Goal: Task Accomplishment & Management: Manage account settings

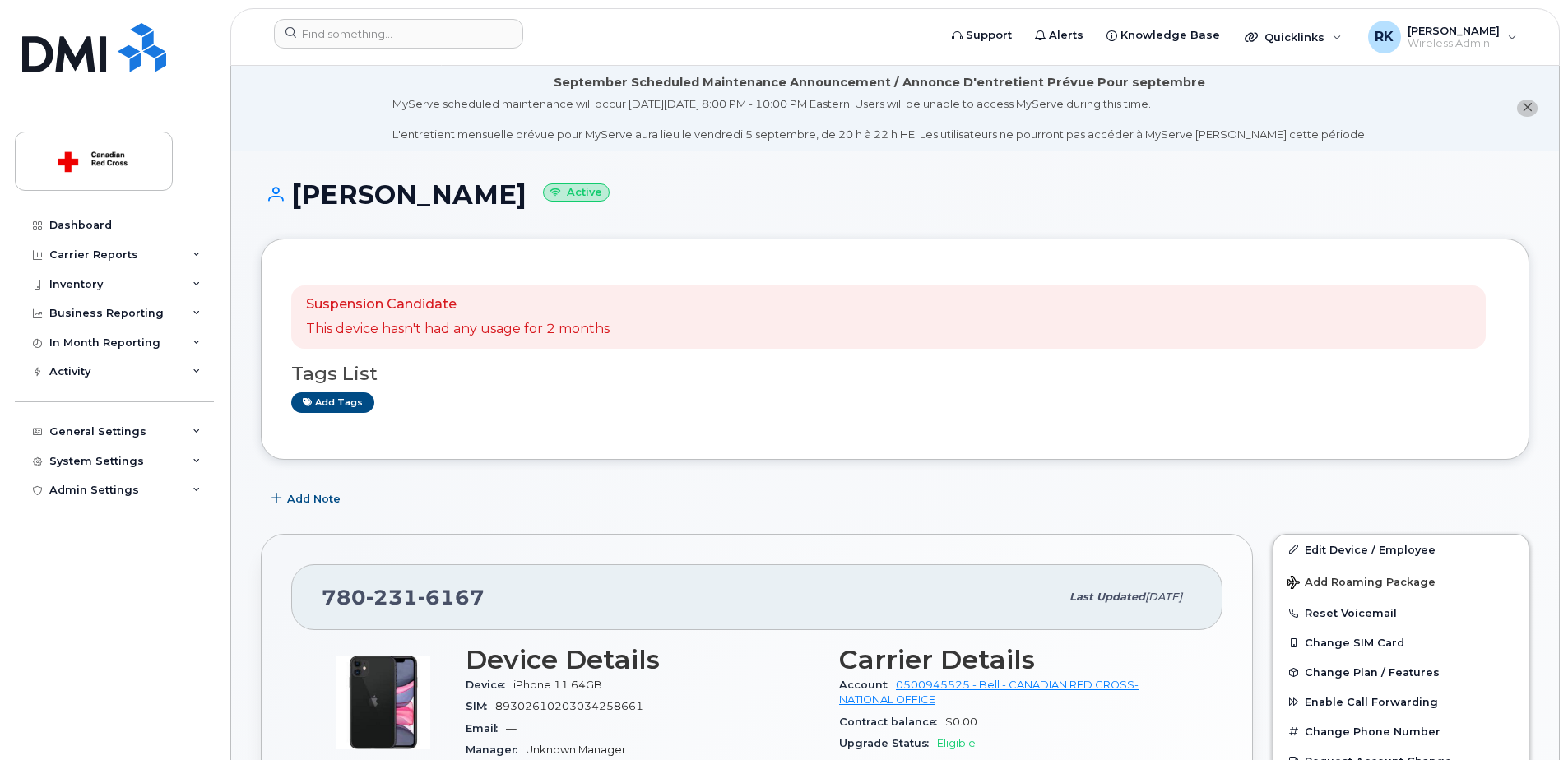
scroll to position [1194, 0]
click at [443, 35] on input at bounding box center [399, 34] width 250 height 29
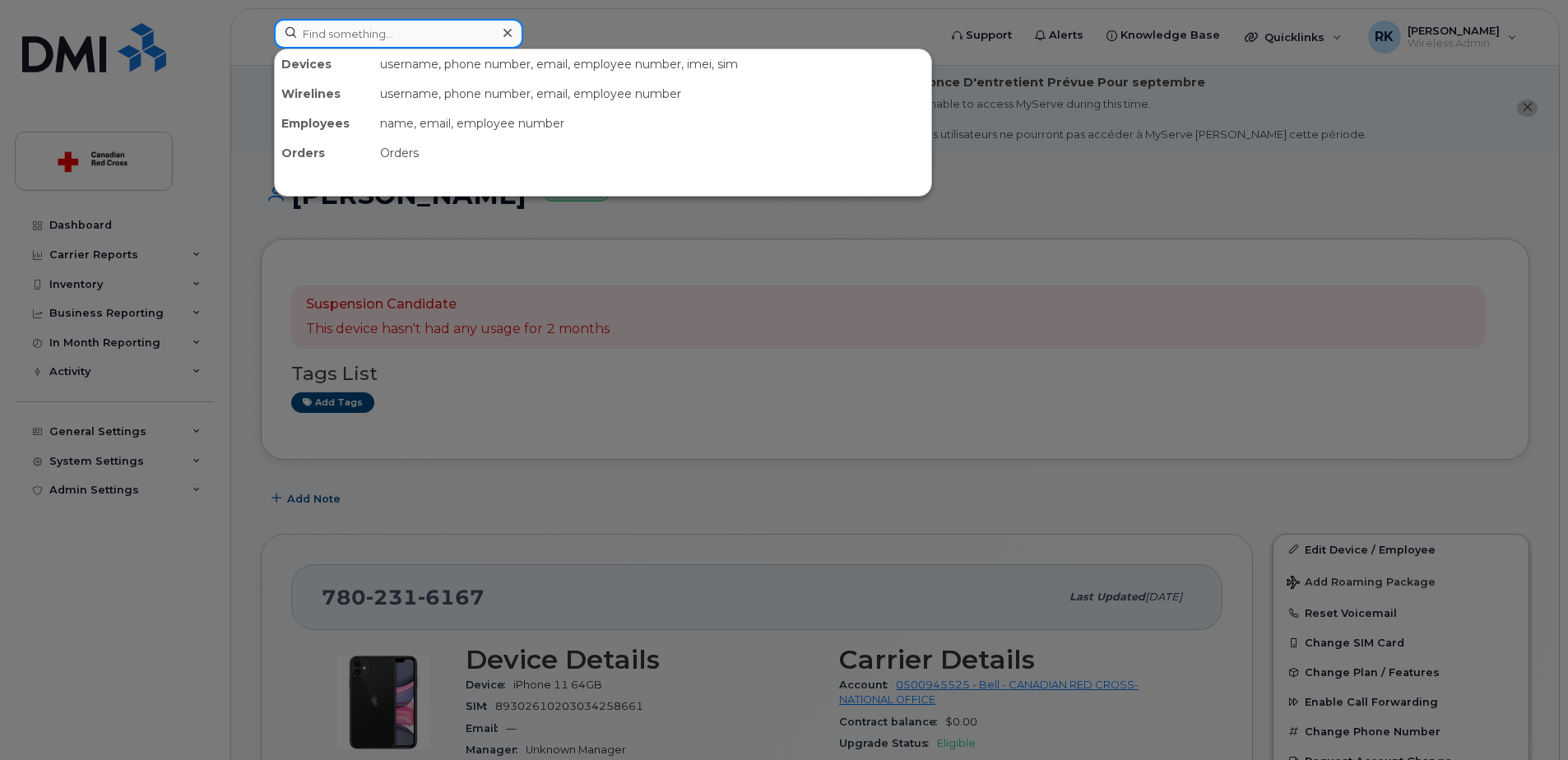
paste input "289-325-4177"
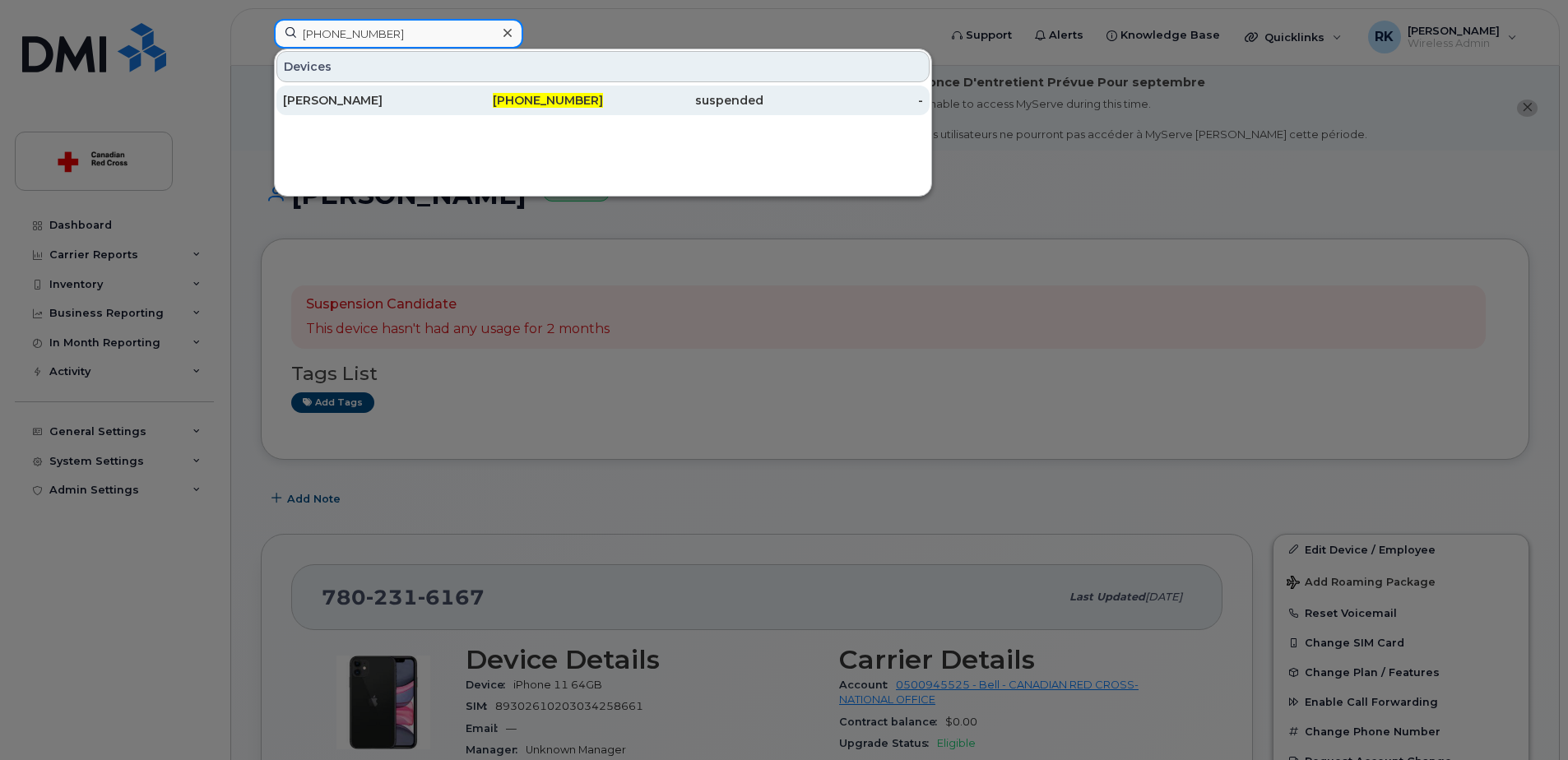
type input "289-325-4177"
click at [426, 95] on div "Olushola Rose" at bounding box center [362, 101] width 160 height 16
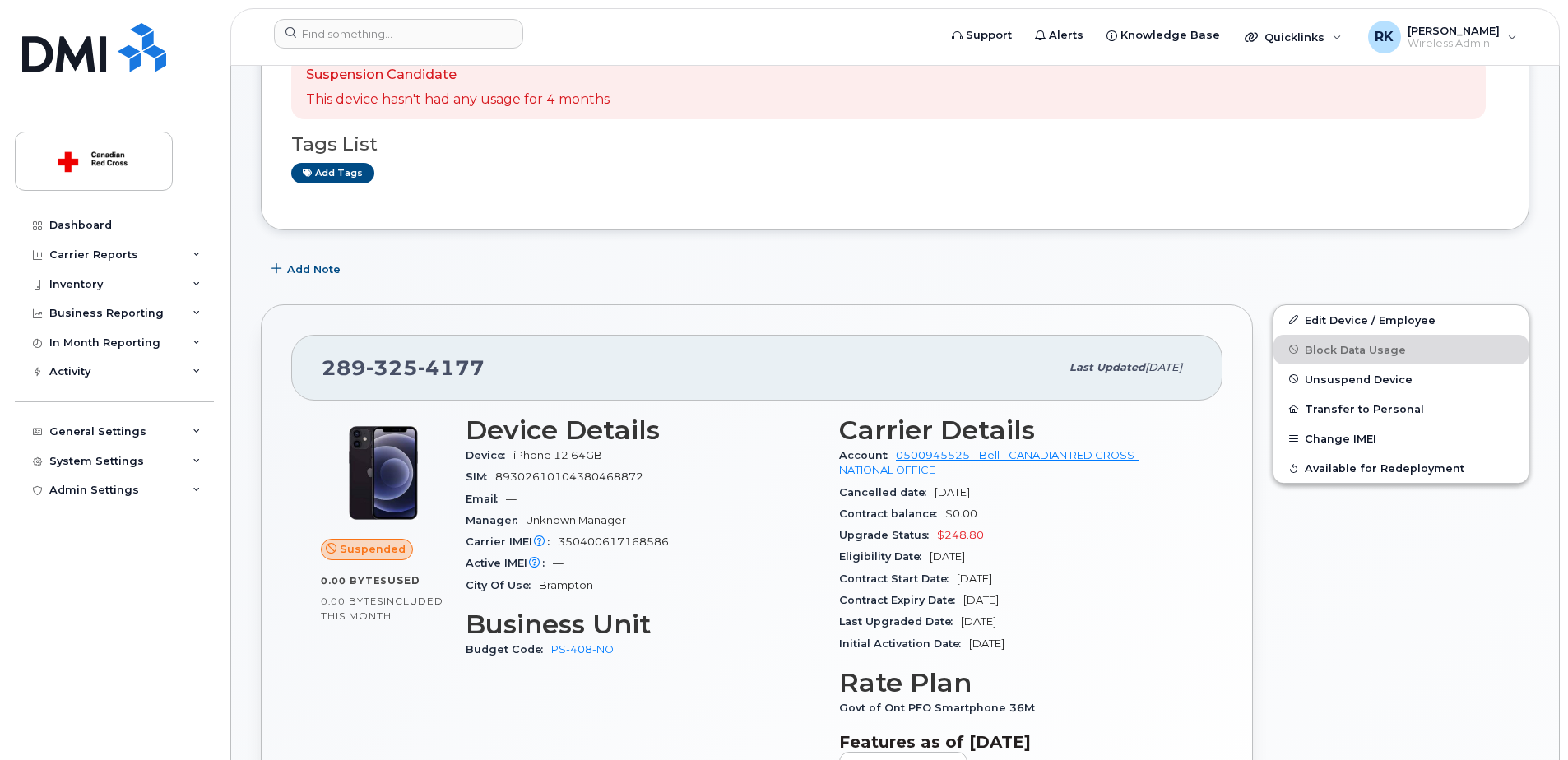
scroll to position [247, 0]
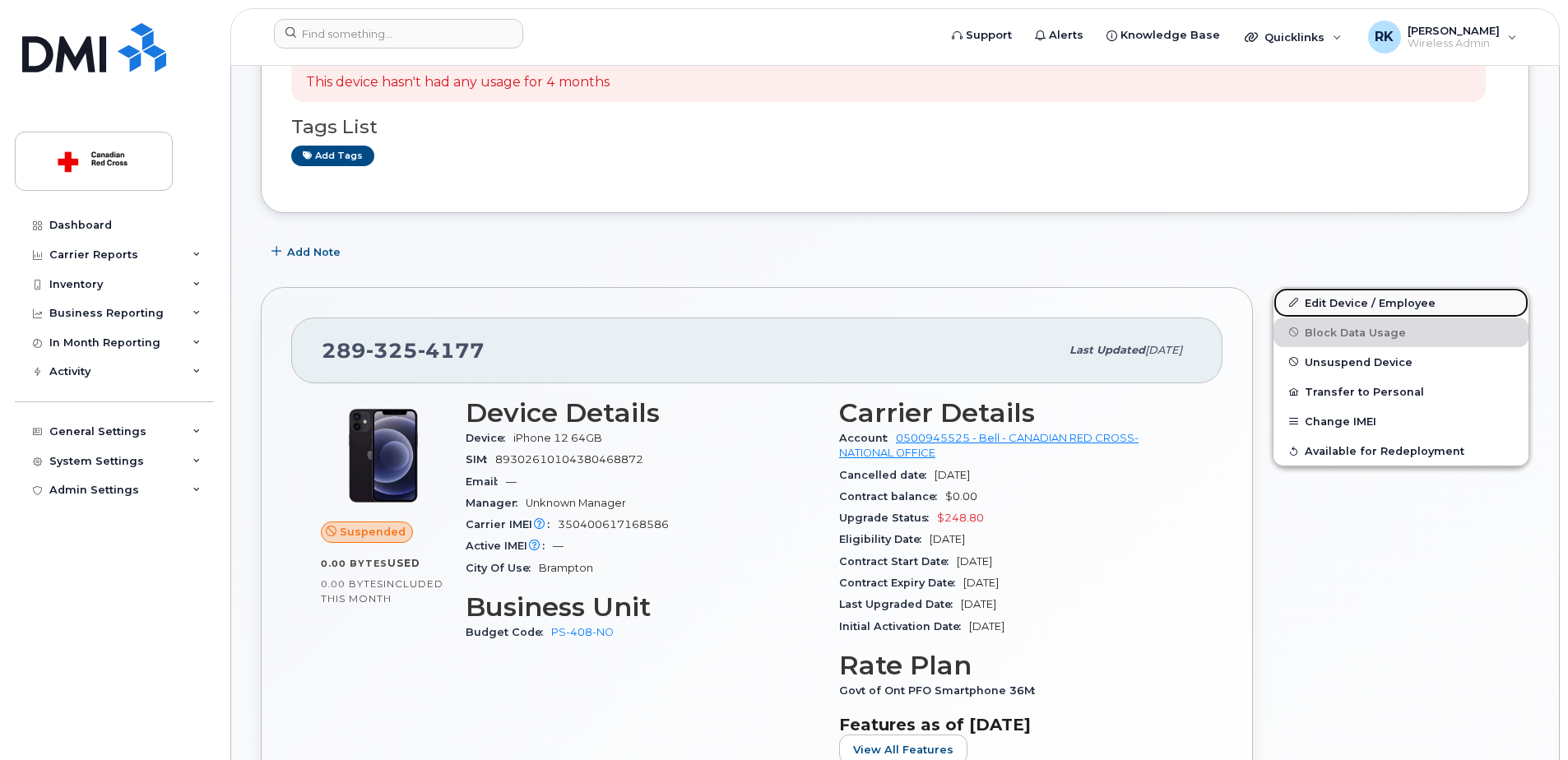
click at [1319, 302] on link "Edit Device / Employee" at bounding box center [1401, 303] width 255 height 29
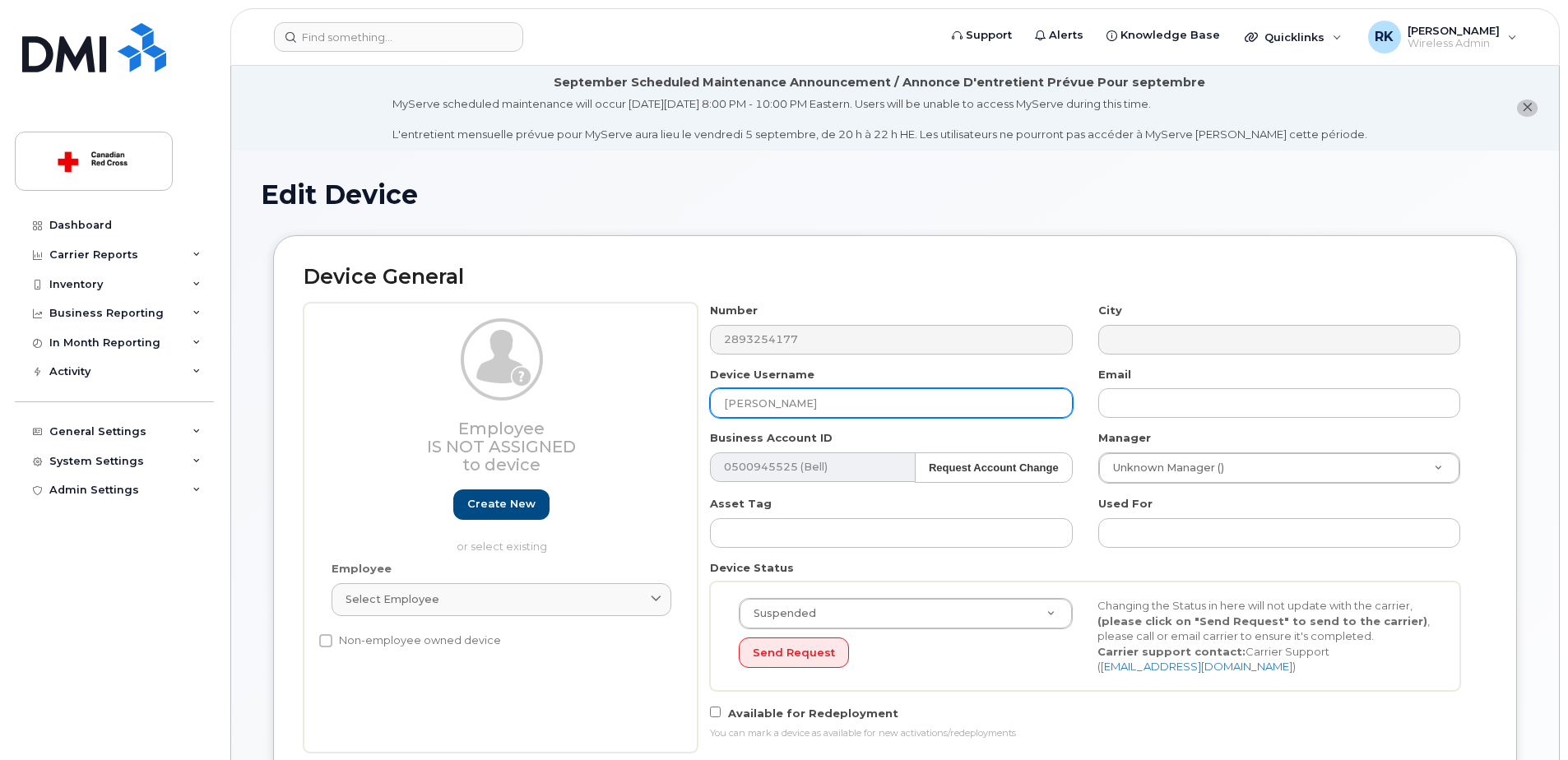
click at [781, 403] on input "Olushola Rose" at bounding box center [891, 403] width 362 height 29
click at [781, 403] on input "[PERSON_NAME]" at bounding box center [891, 403] width 362 height 29
paste input "[PERSON_NAME]"
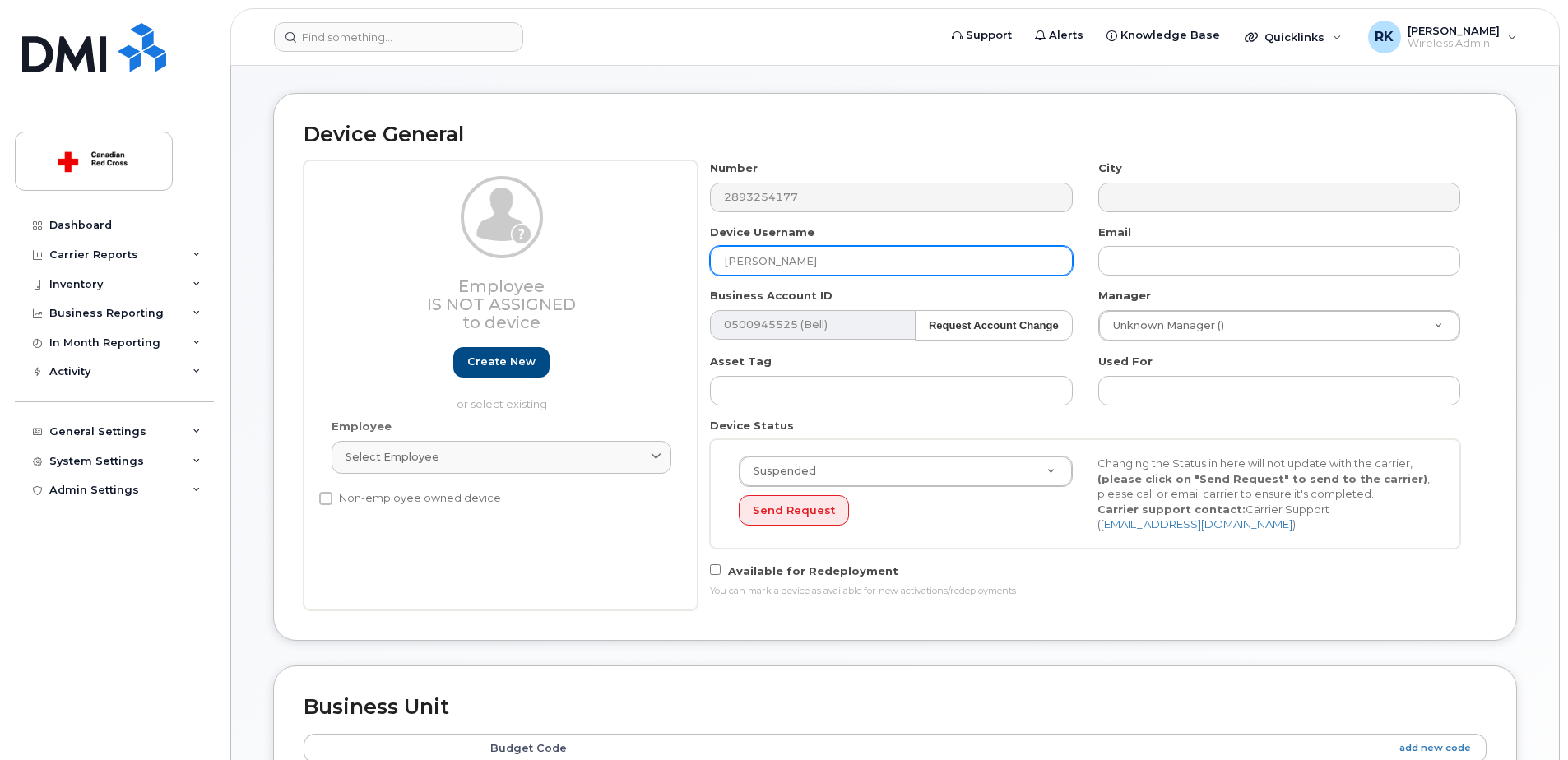
scroll to position [165, 0]
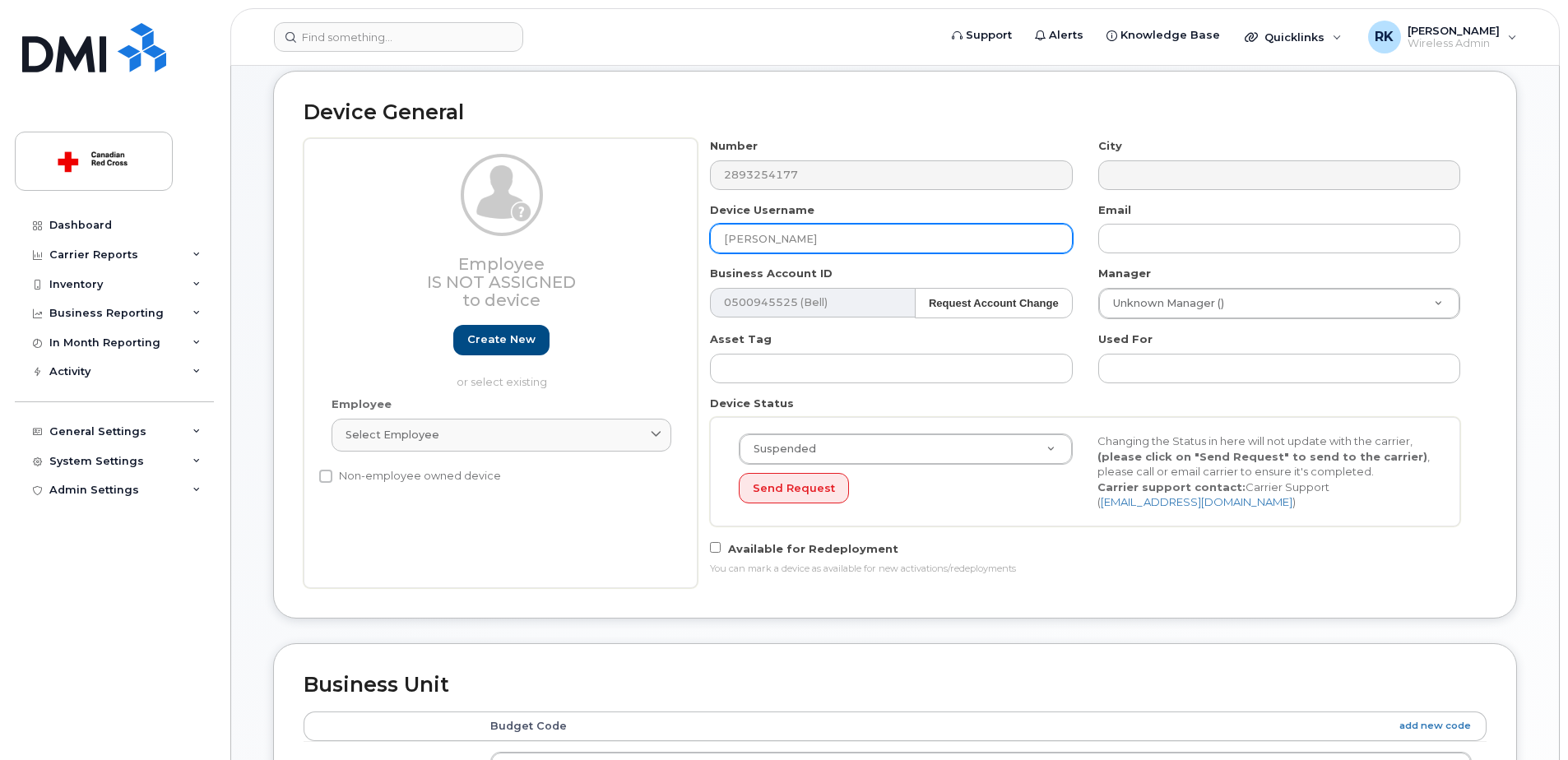
type input "[PERSON_NAME]"
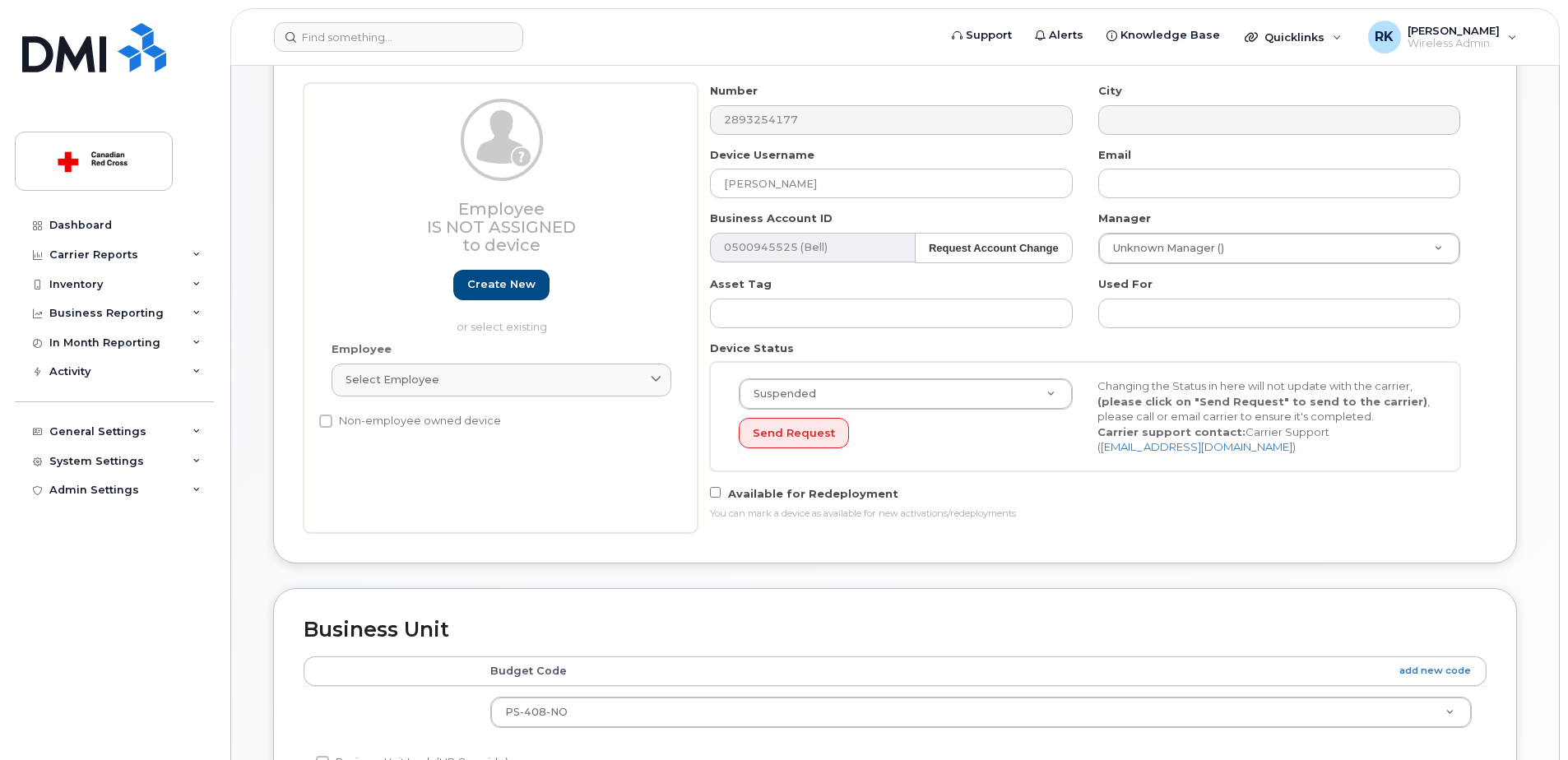
scroll to position [329, 0]
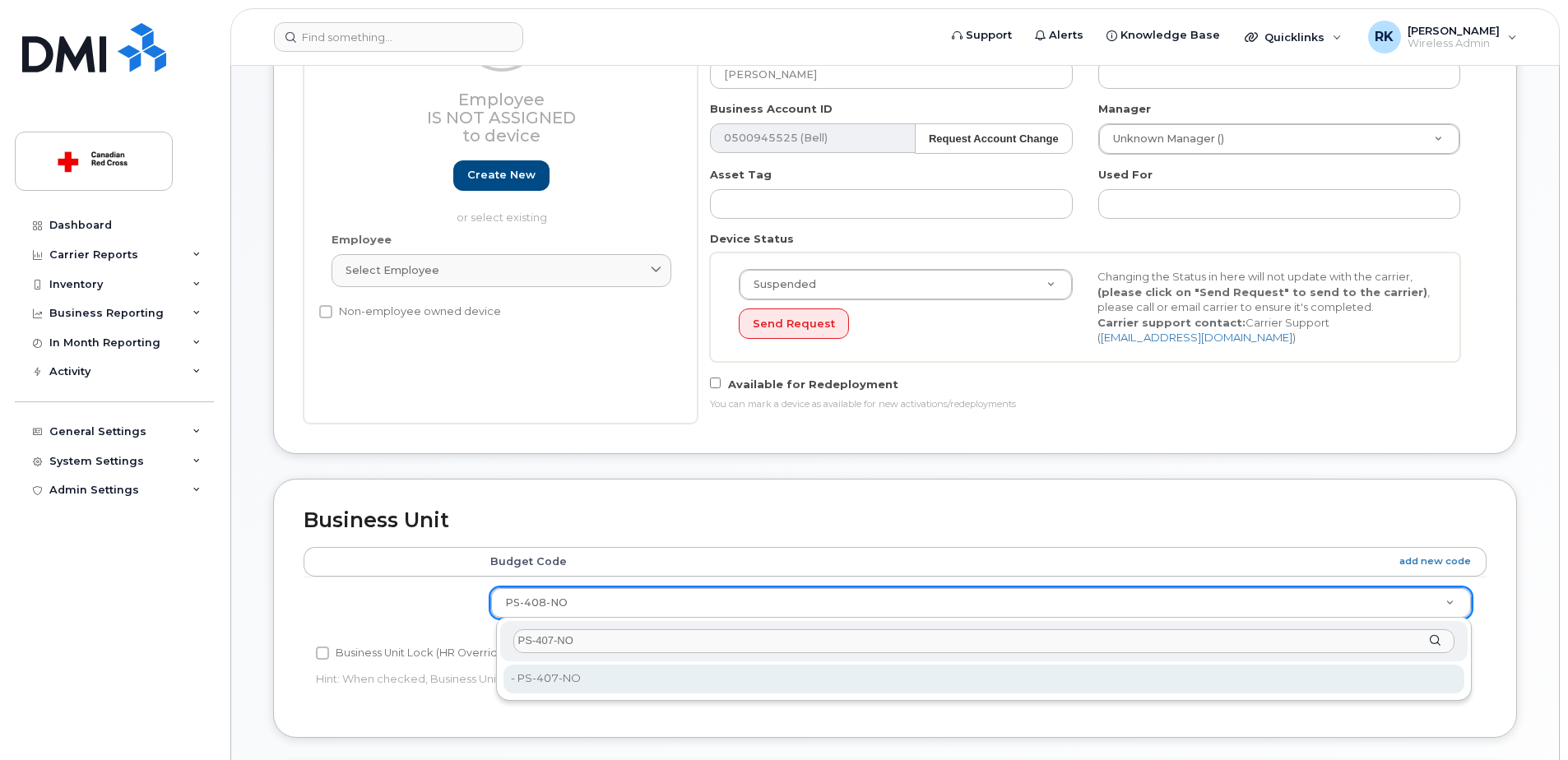
type input "PS-407-NO"
type input "35069988"
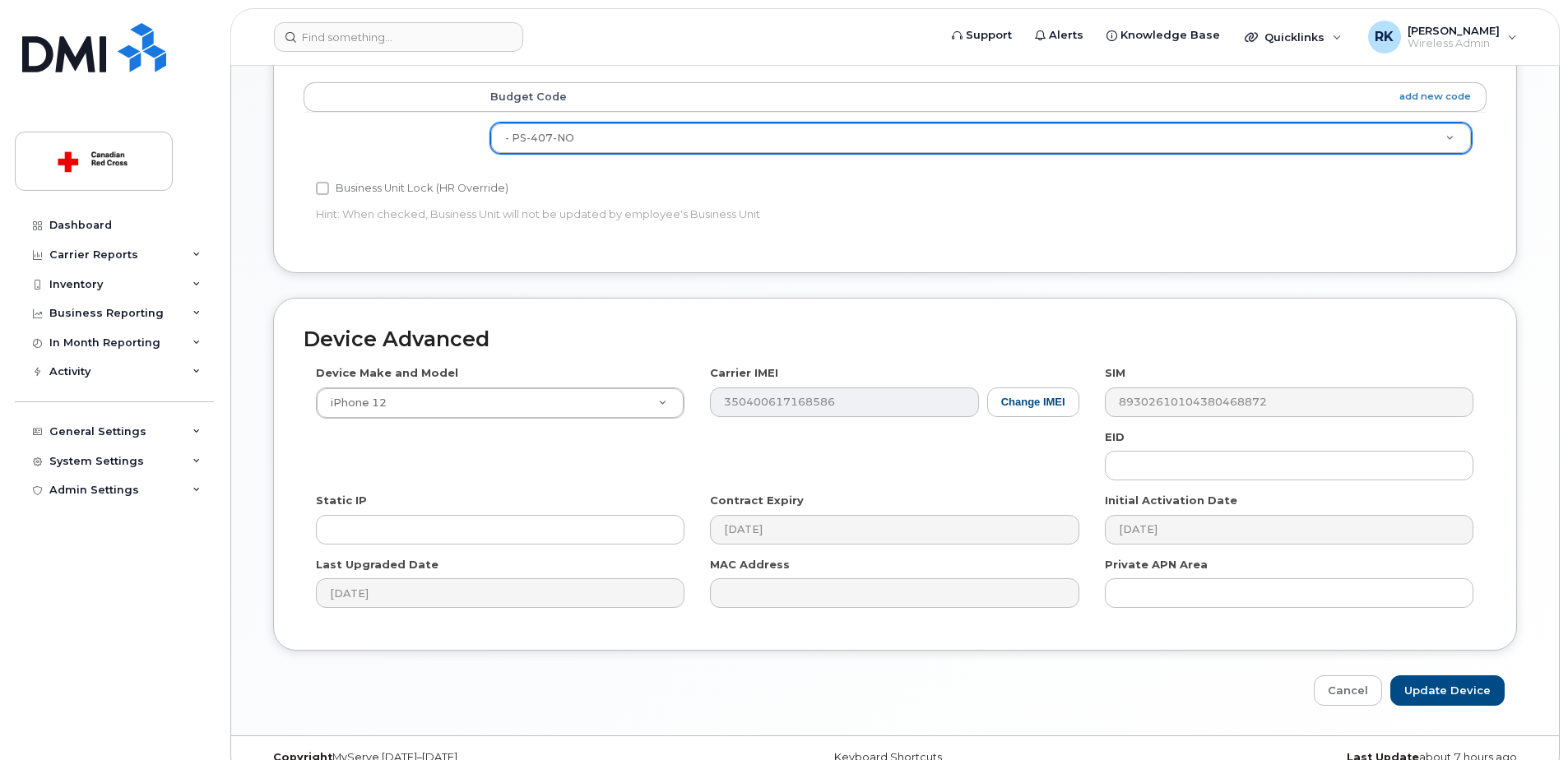
scroll to position [822, 0]
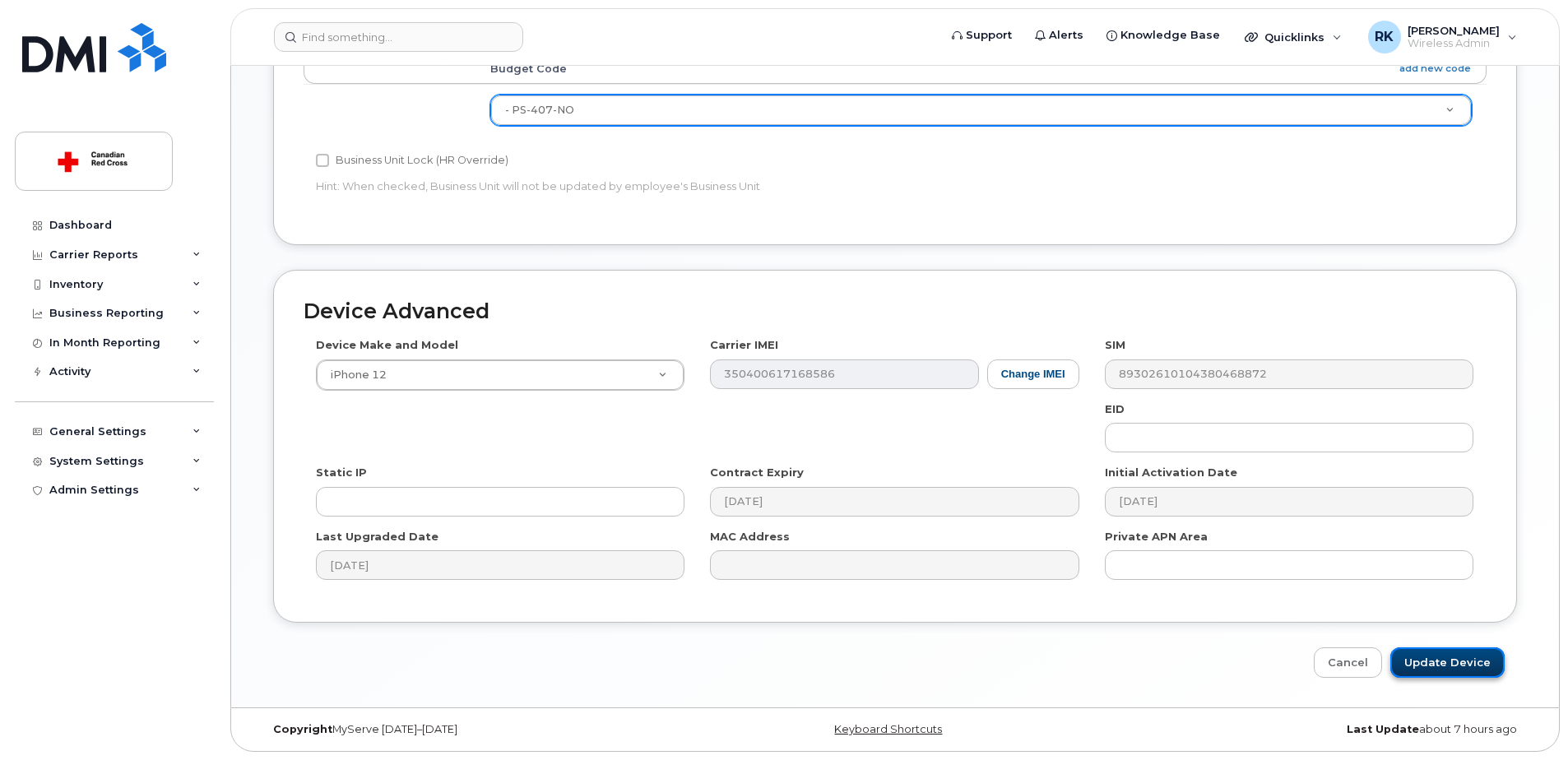
click at [1485, 655] on input "Update Device" at bounding box center [1446, 662] width 114 height 30
type input "Saving..."
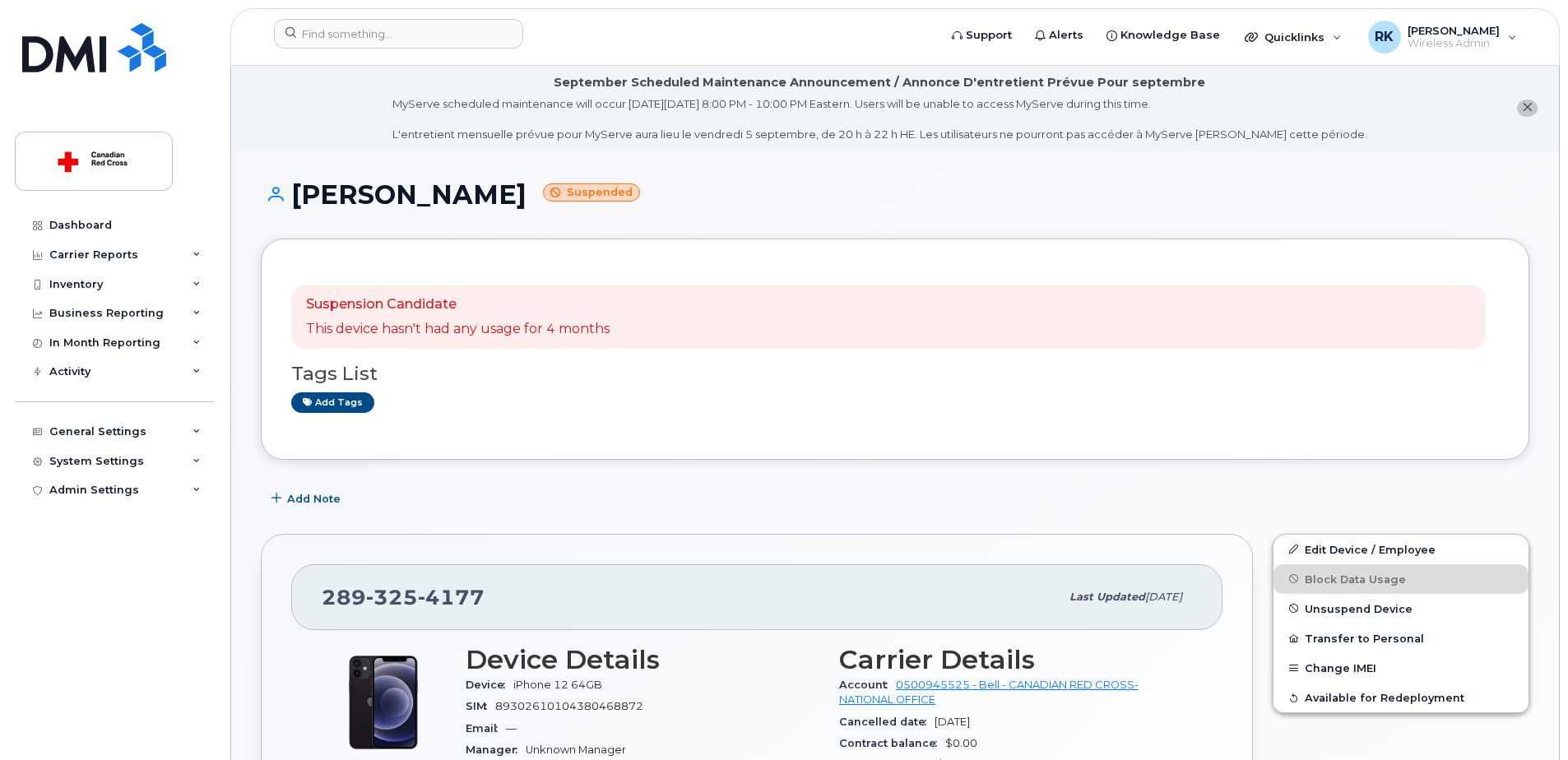
click at [447, 591] on span "4177" at bounding box center [451, 597] width 67 height 25
copy span "289 325 4177"
click at [400, 192] on h1 "Mona Besharati Suspended" at bounding box center [894, 194] width 1268 height 28
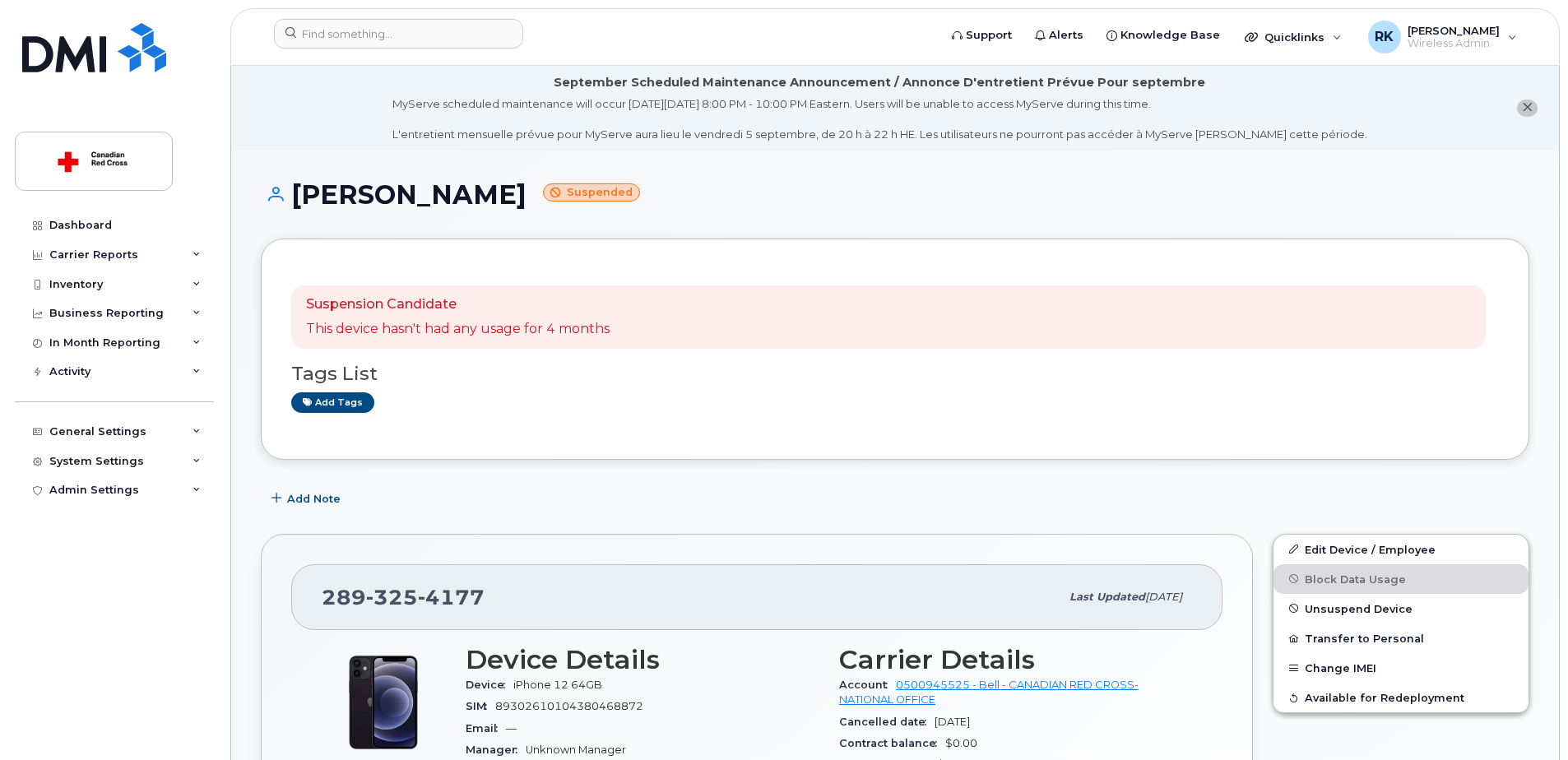
click at [400, 192] on h1 "Mona Besharati Suspended" at bounding box center [894, 194] width 1268 height 28
copy h1 "Mona Besharati"
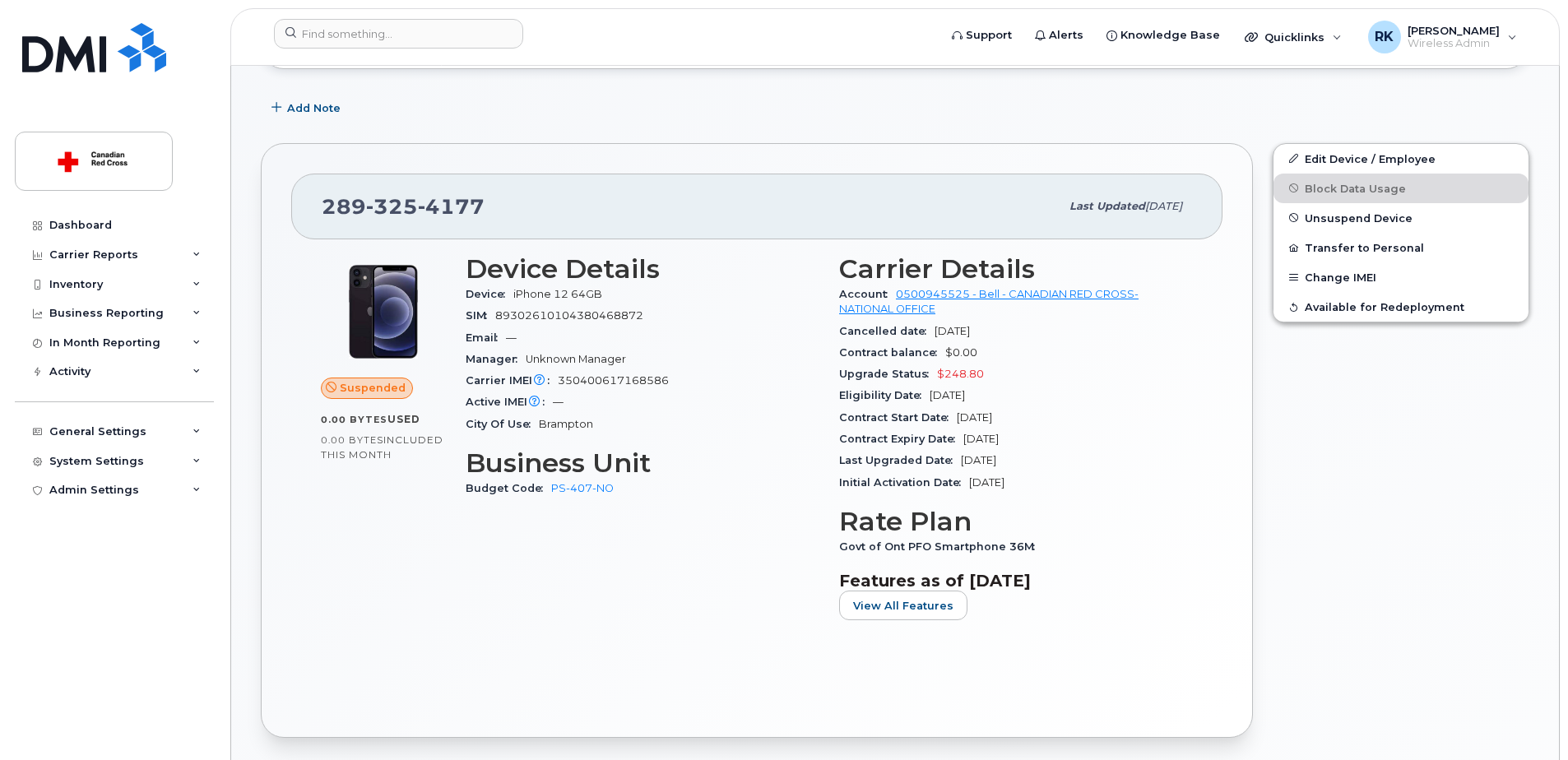
scroll to position [412, 0]
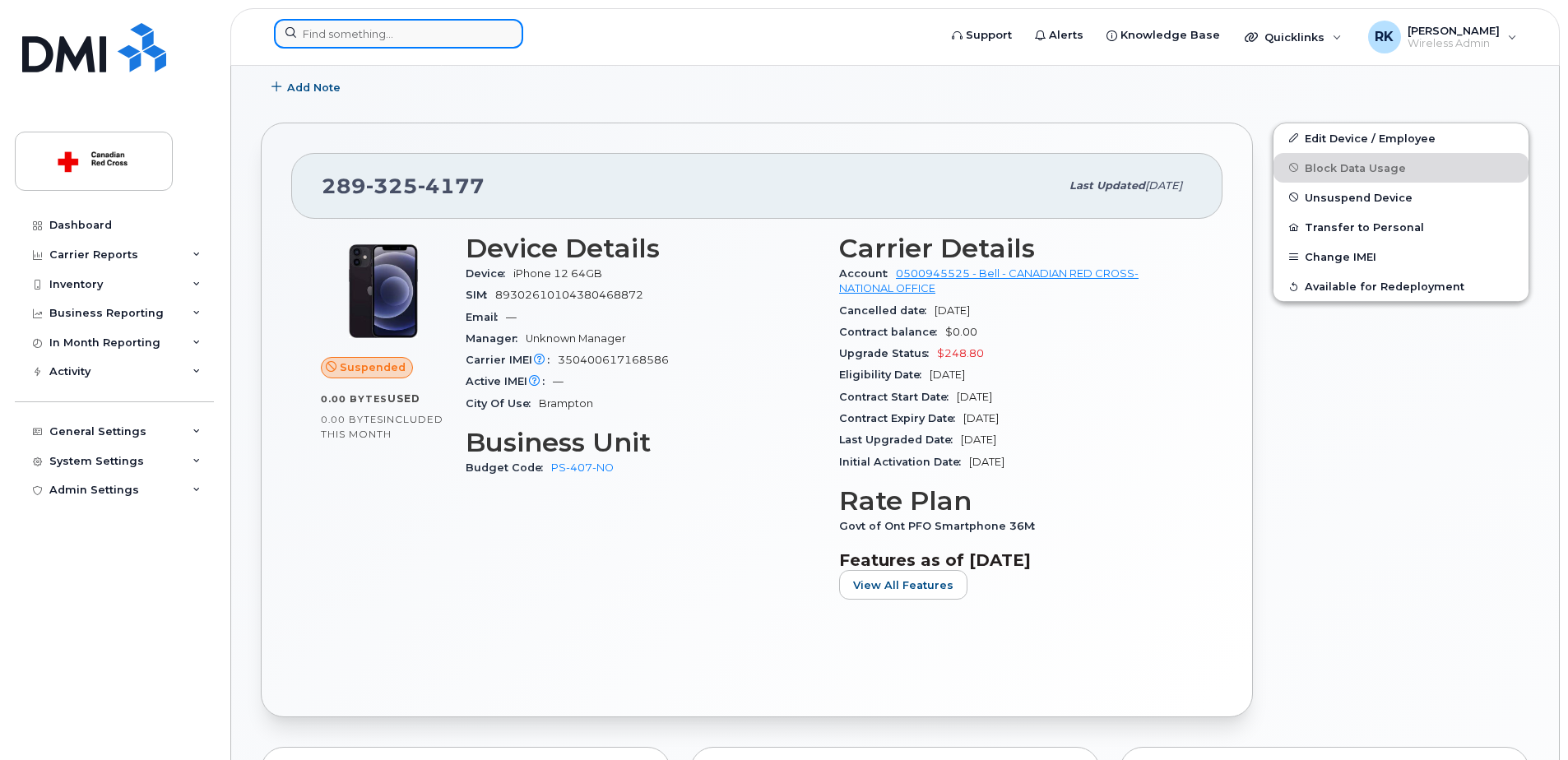
click at [339, 35] on input at bounding box center [399, 34] width 250 height 29
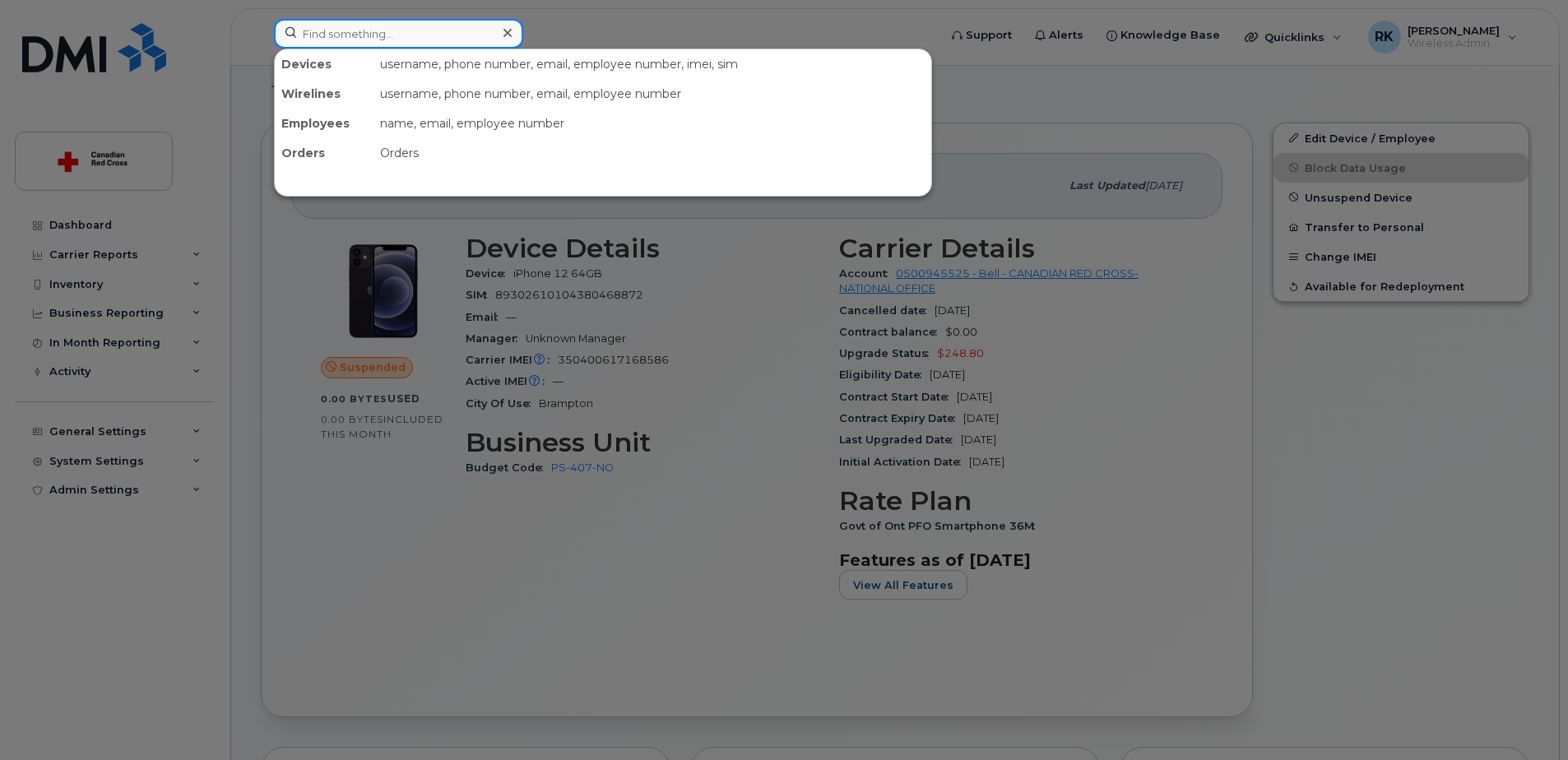
paste input "6473554123"
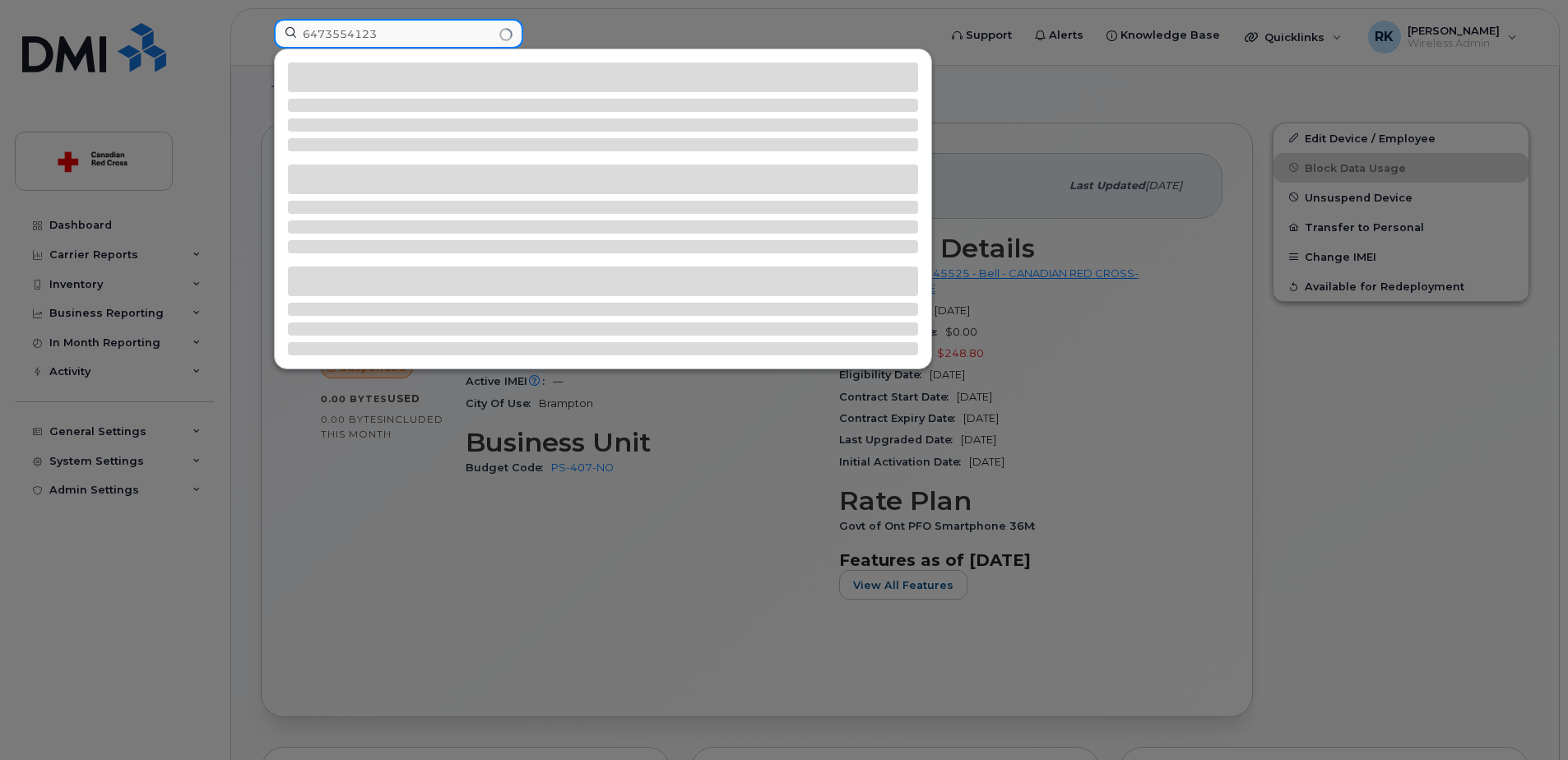
type input "6473554123"
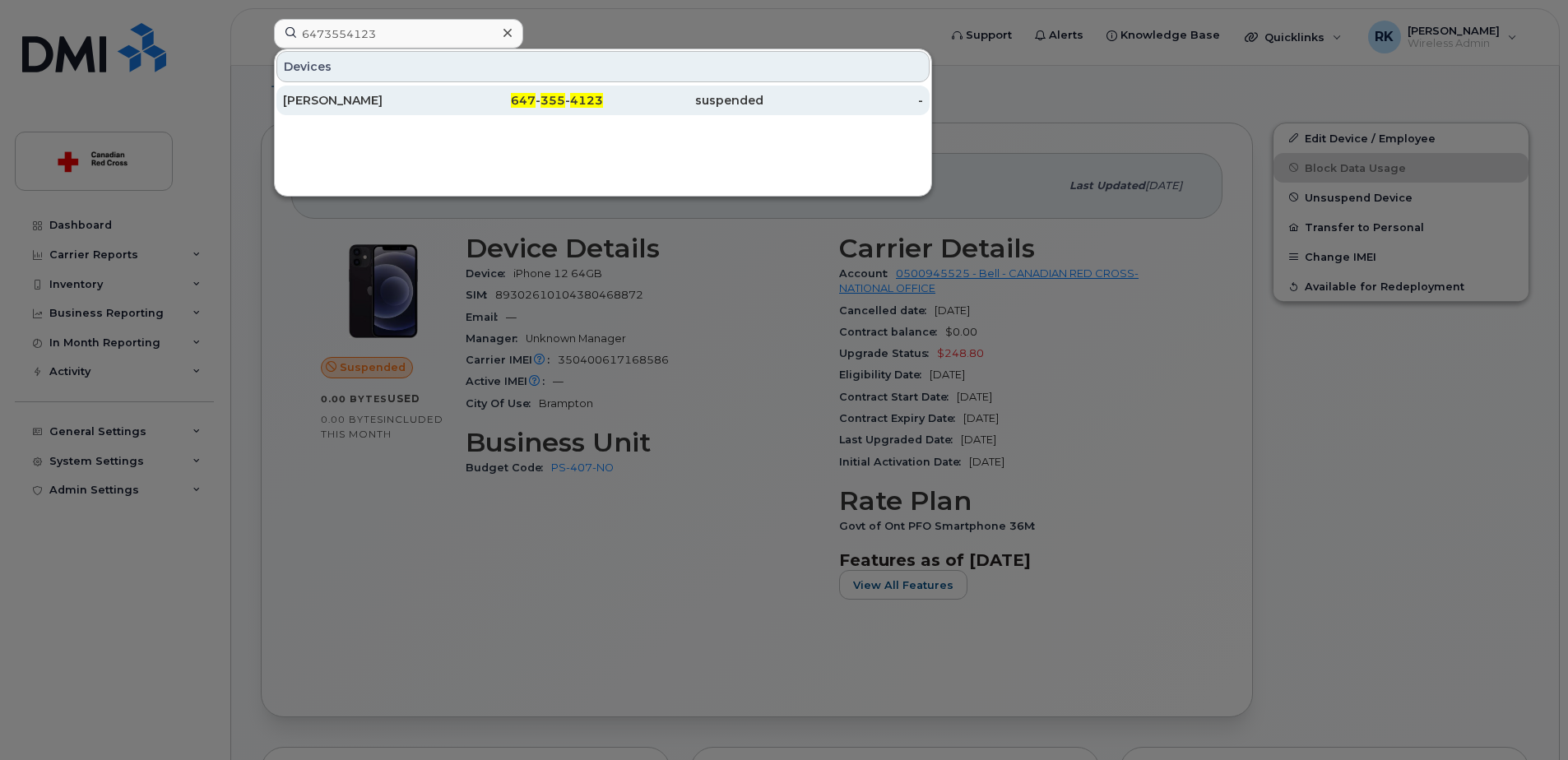
click at [330, 96] on div "[PERSON_NAME]" at bounding box center [362, 101] width 160 height 16
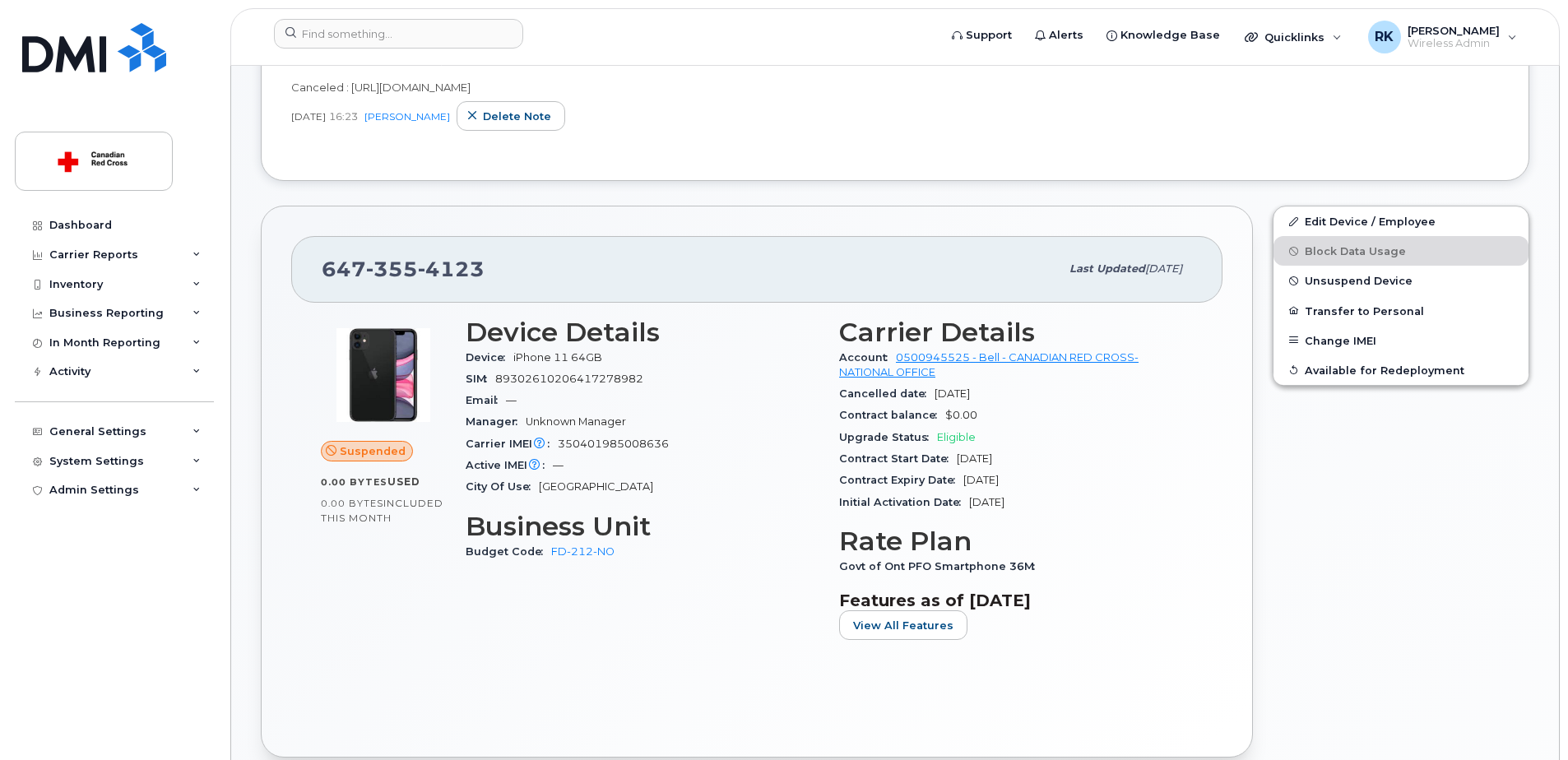
scroll to position [494, 0]
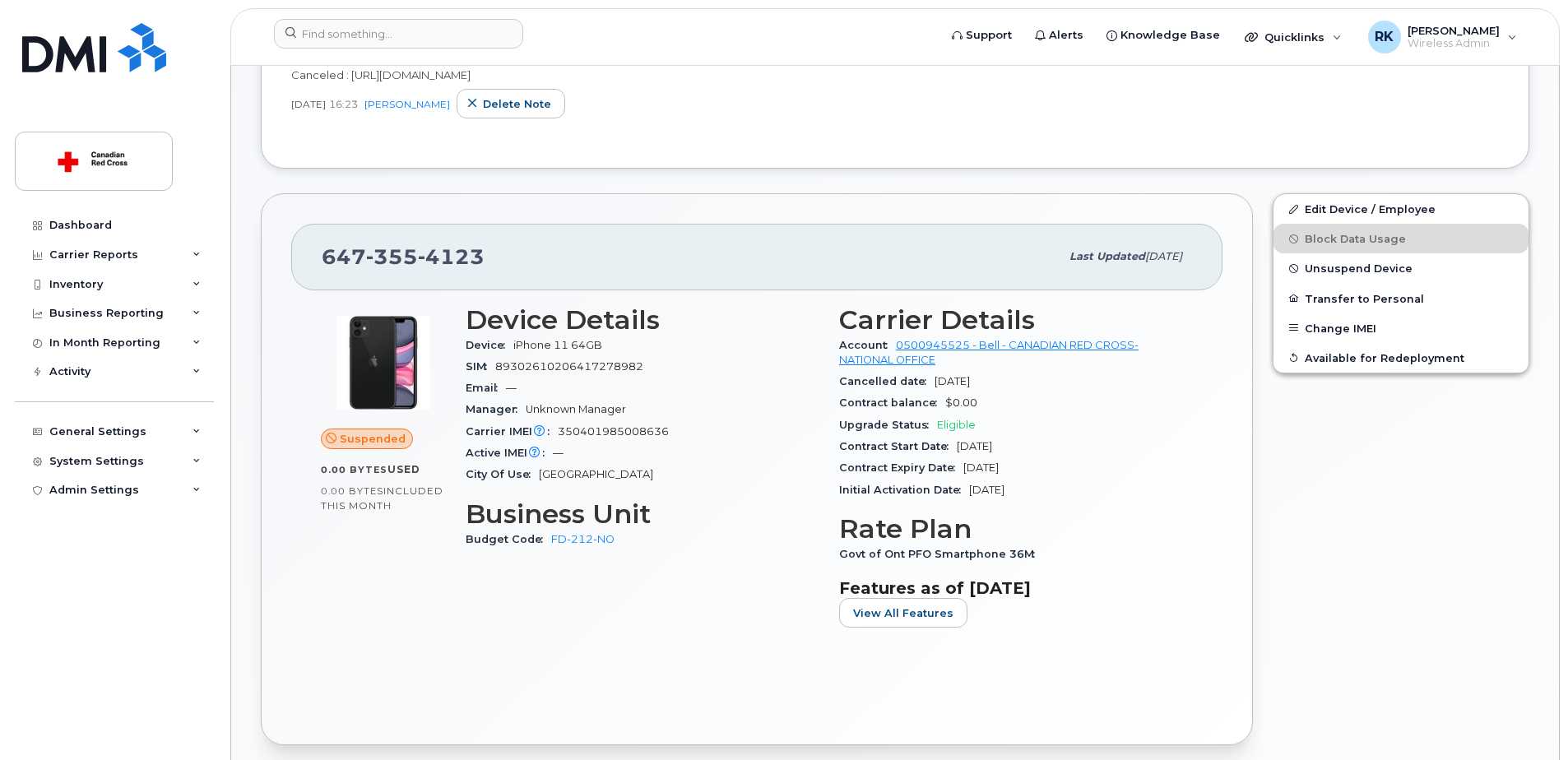
drag, startPoint x: 635, startPoint y: 73, endPoint x: 349, endPoint y: 80, distance: 286.1
click at [349, 80] on div "Canceled : https://crcssupport.atlassian.net/browse/IS-162792" at bounding box center [894, 75] width 1208 height 16
copy span "https://crcssupport.atlassian.net/browse/IS-162792"
drag, startPoint x: 512, startPoint y: 102, endPoint x: 864, endPoint y: 44, distance: 356.7
click at [512, 102] on span "Delete note" at bounding box center [517, 103] width 69 height 16
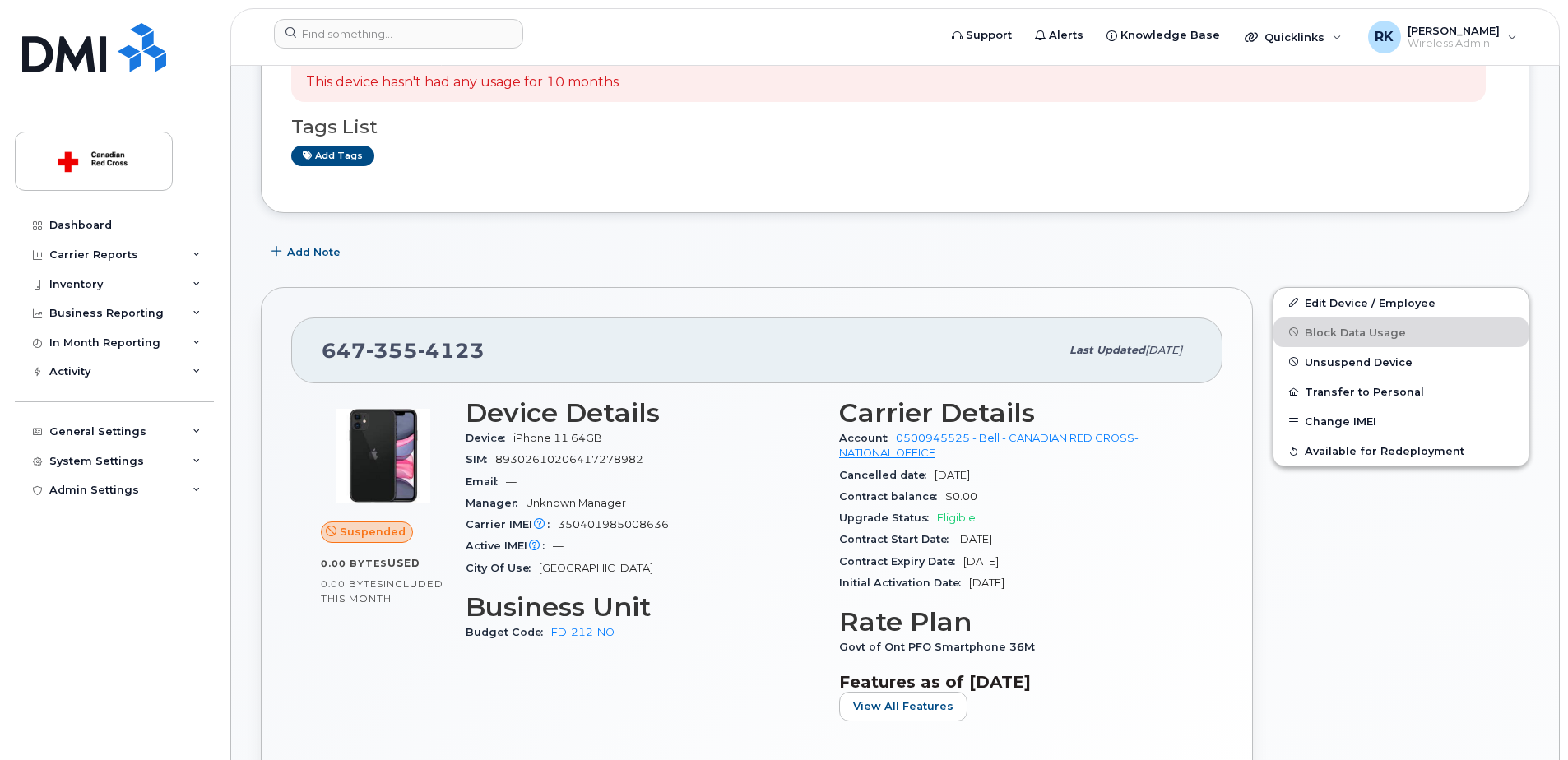
scroll to position [165, 0]
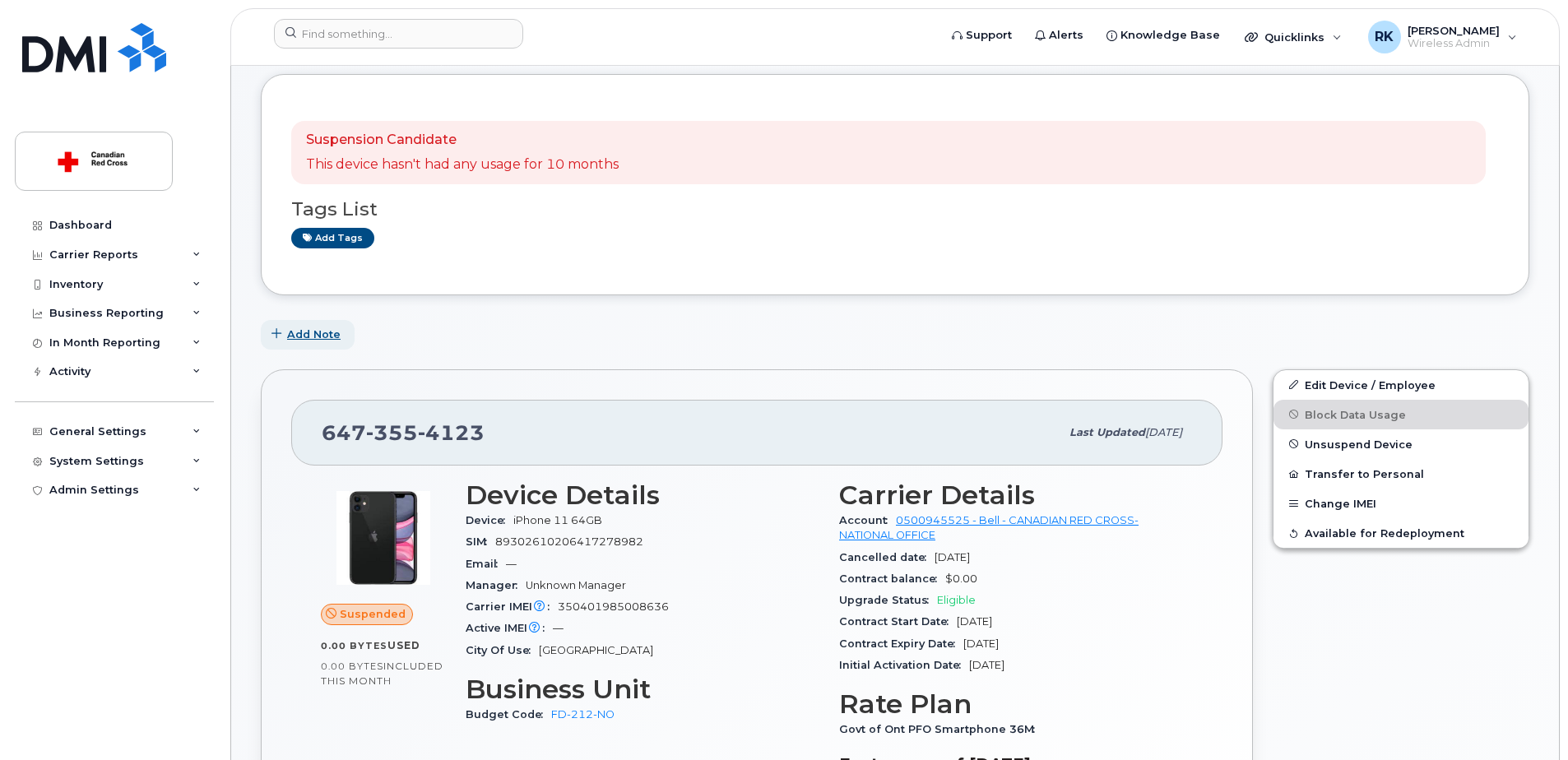
click at [309, 338] on span "Add Note" at bounding box center [314, 334] width 53 height 16
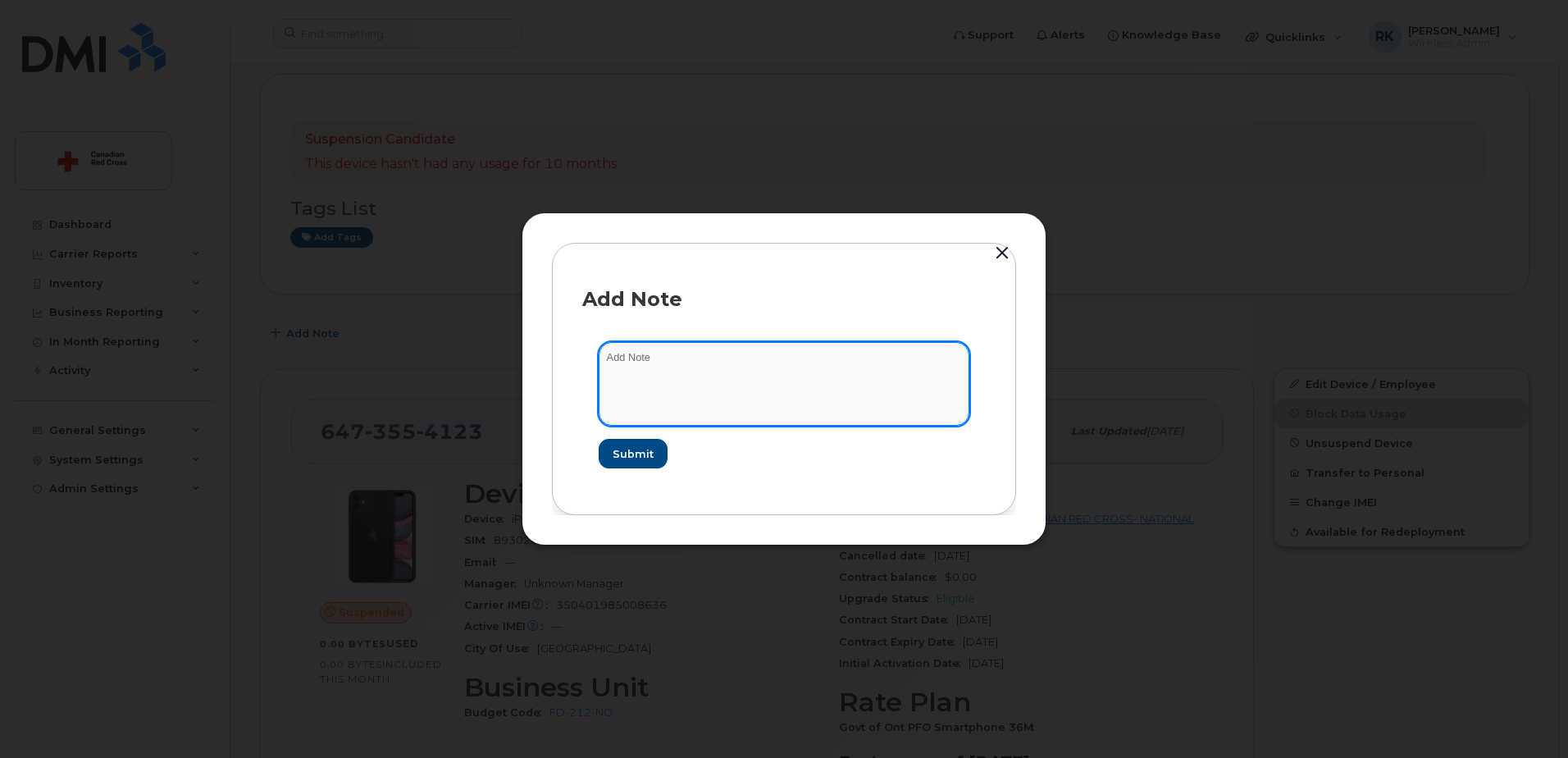
click at [629, 364] on textarea at bounding box center [784, 384] width 371 height 84
paste textarea "[URL][DOMAIN_NAME]"
type textarea "Canceled : [URL][DOMAIN_NAME]"
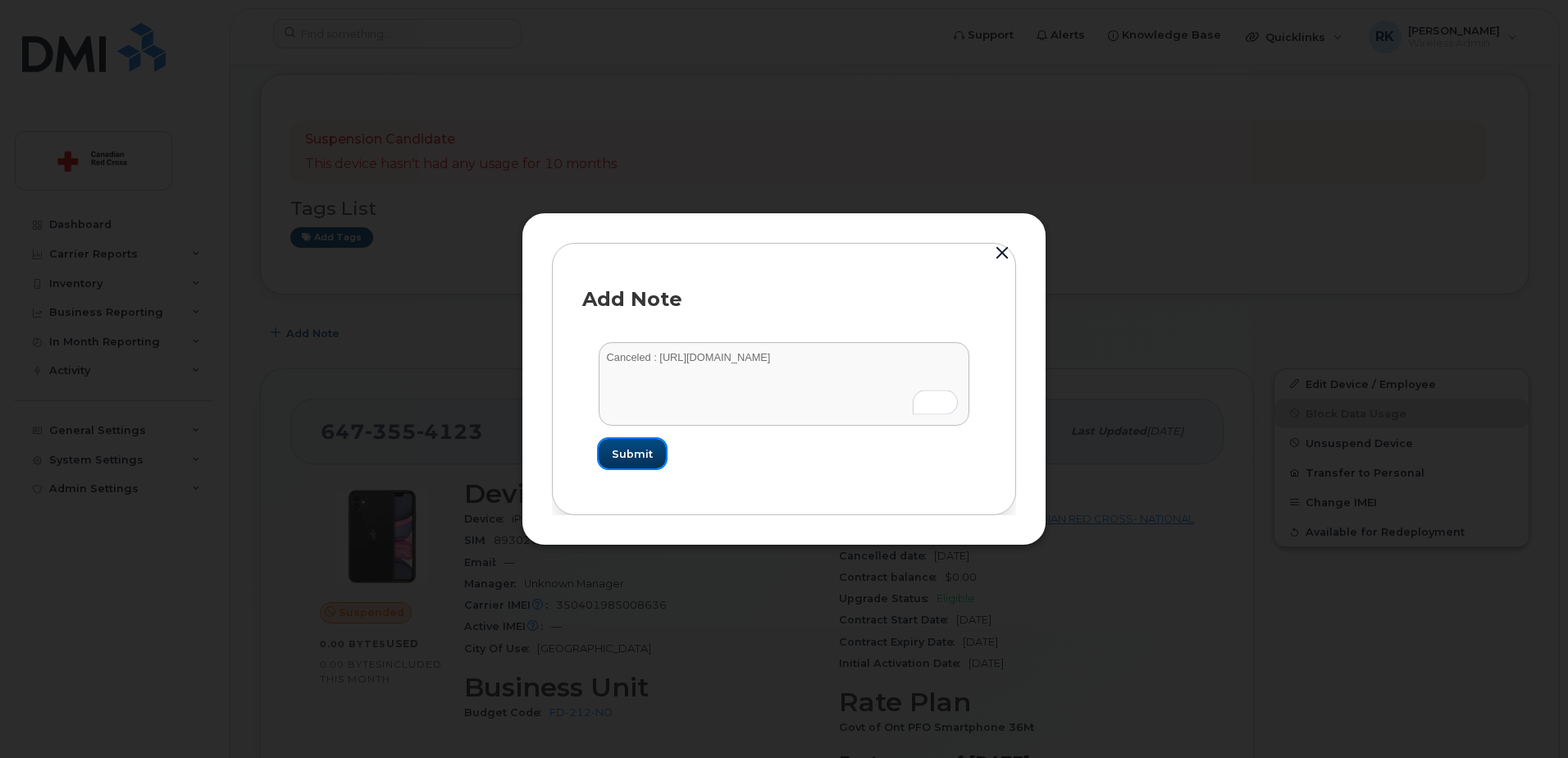
click at [634, 450] on span "Submit" at bounding box center [632, 453] width 41 height 16
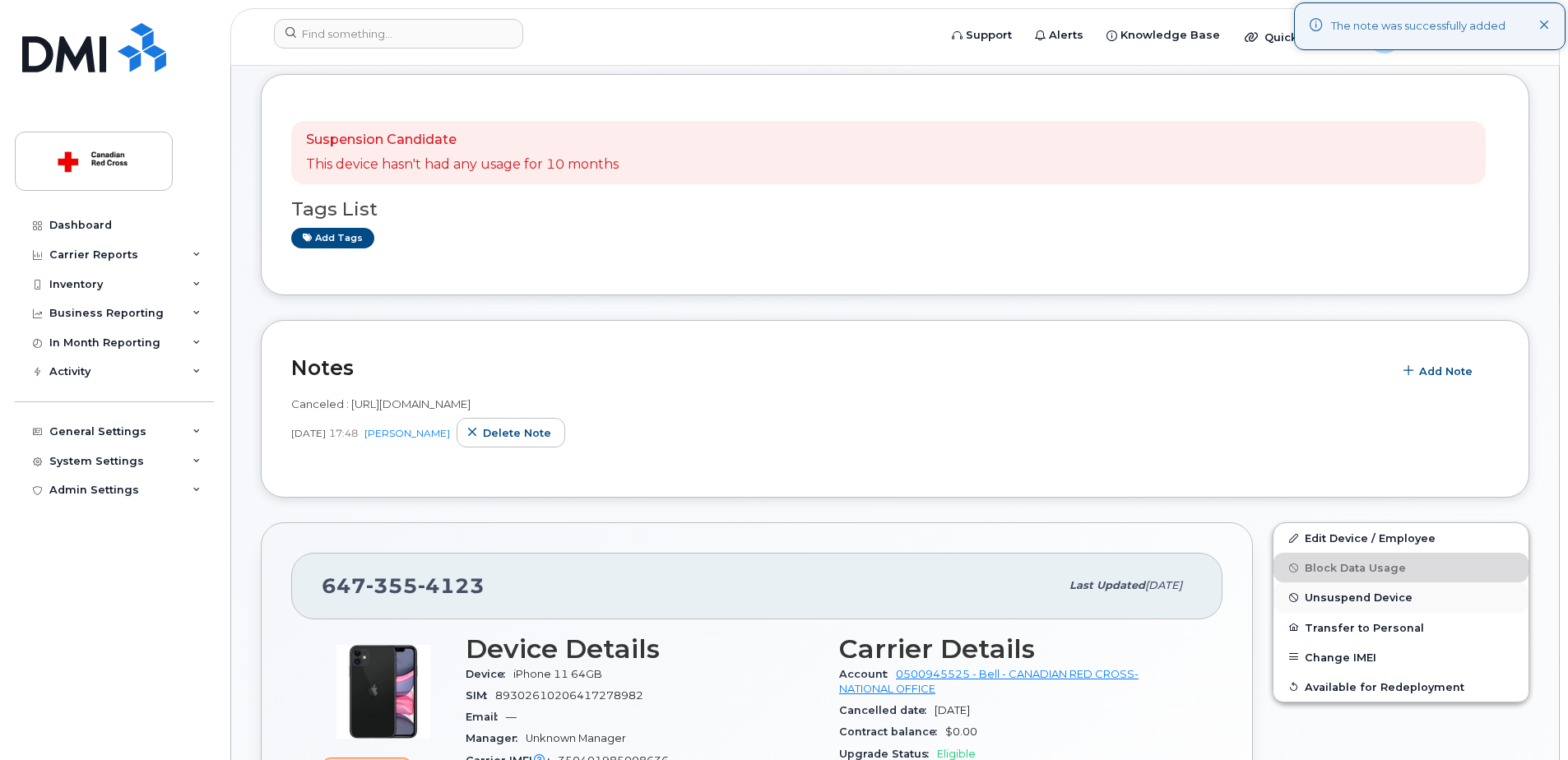
click at [1344, 599] on span "Unsuspend Device" at bounding box center [1359, 597] width 108 height 12
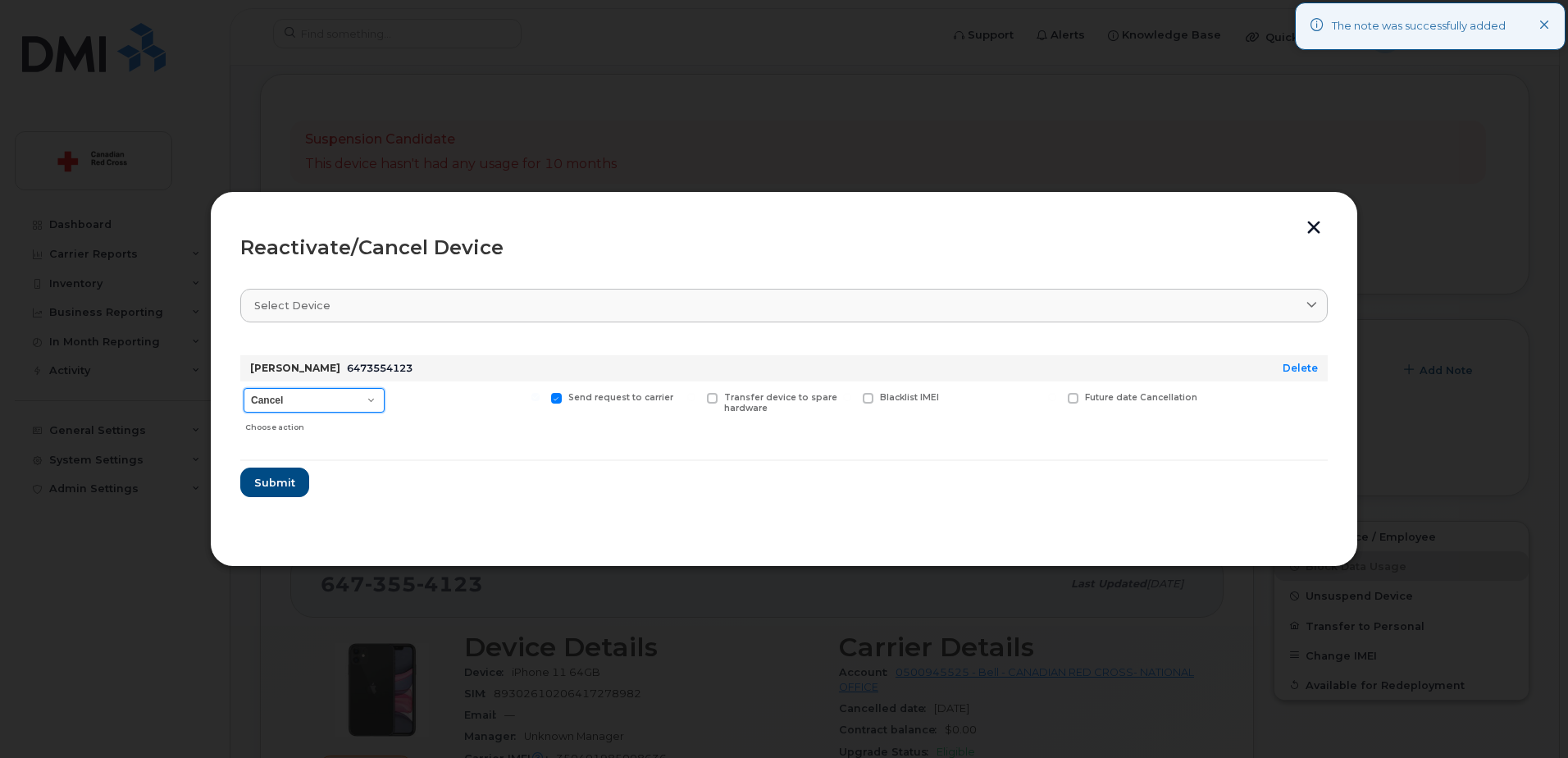
click at [306, 398] on select "Cancel Suspend - Extend Suspension Reactivate" at bounding box center [314, 400] width 141 height 25
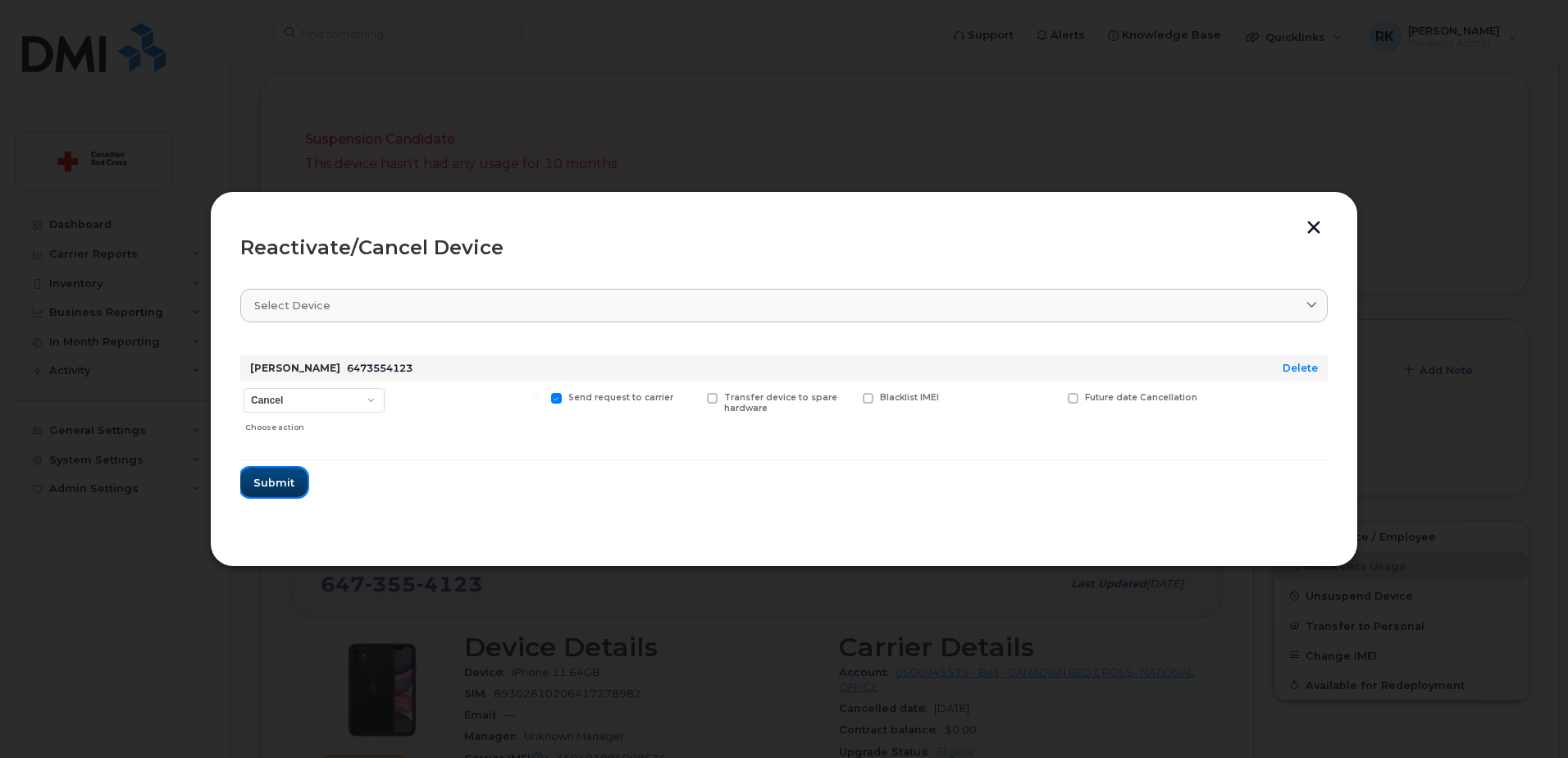
click at [272, 477] on span "Submit" at bounding box center [273, 483] width 41 height 16
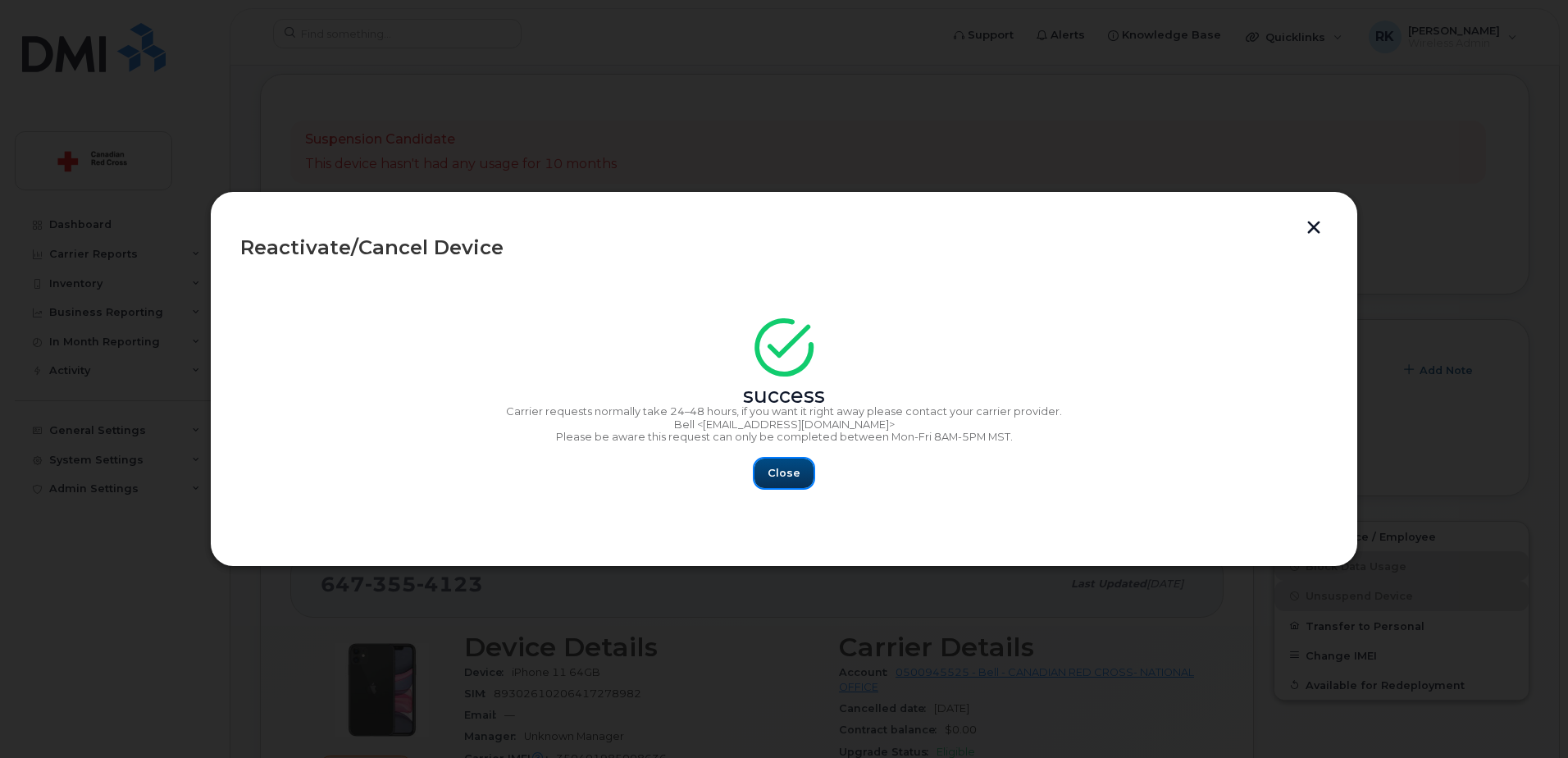
click at [786, 470] on span "Close" at bounding box center [784, 472] width 33 height 16
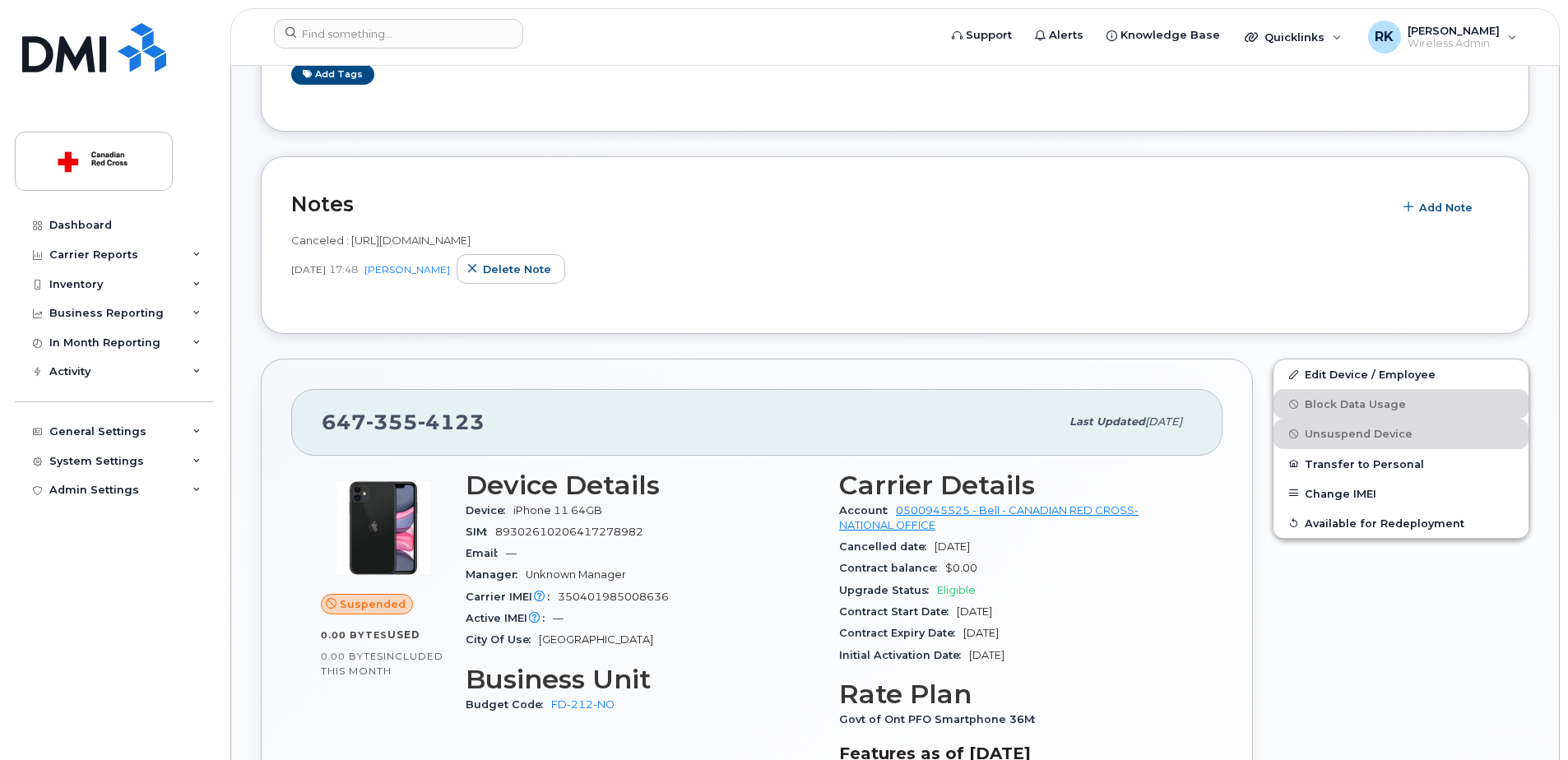
scroll to position [329, 0]
click at [348, 33] on input at bounding box center [399, 34] width 250 height 29
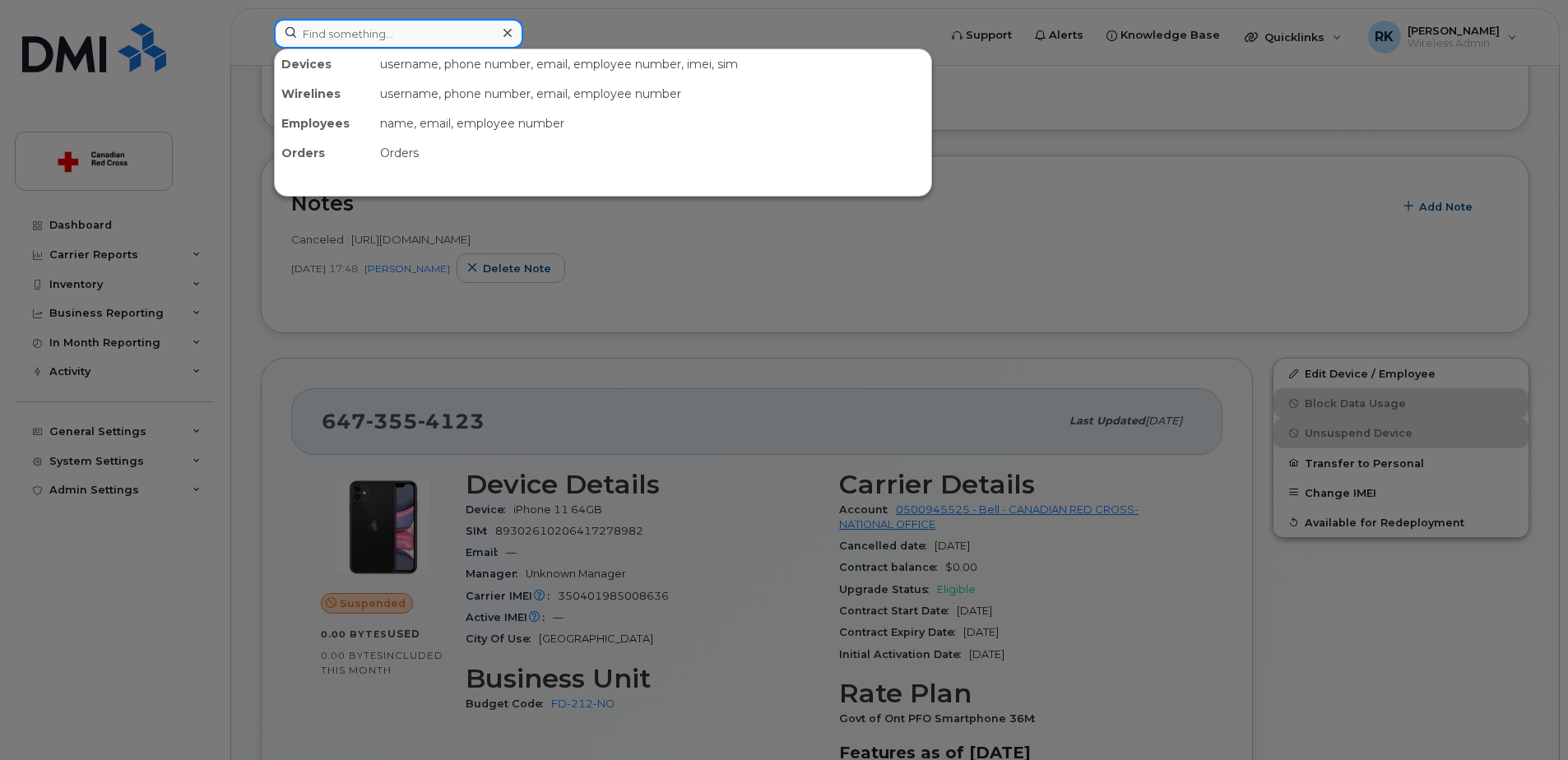
paste input "6473554123"
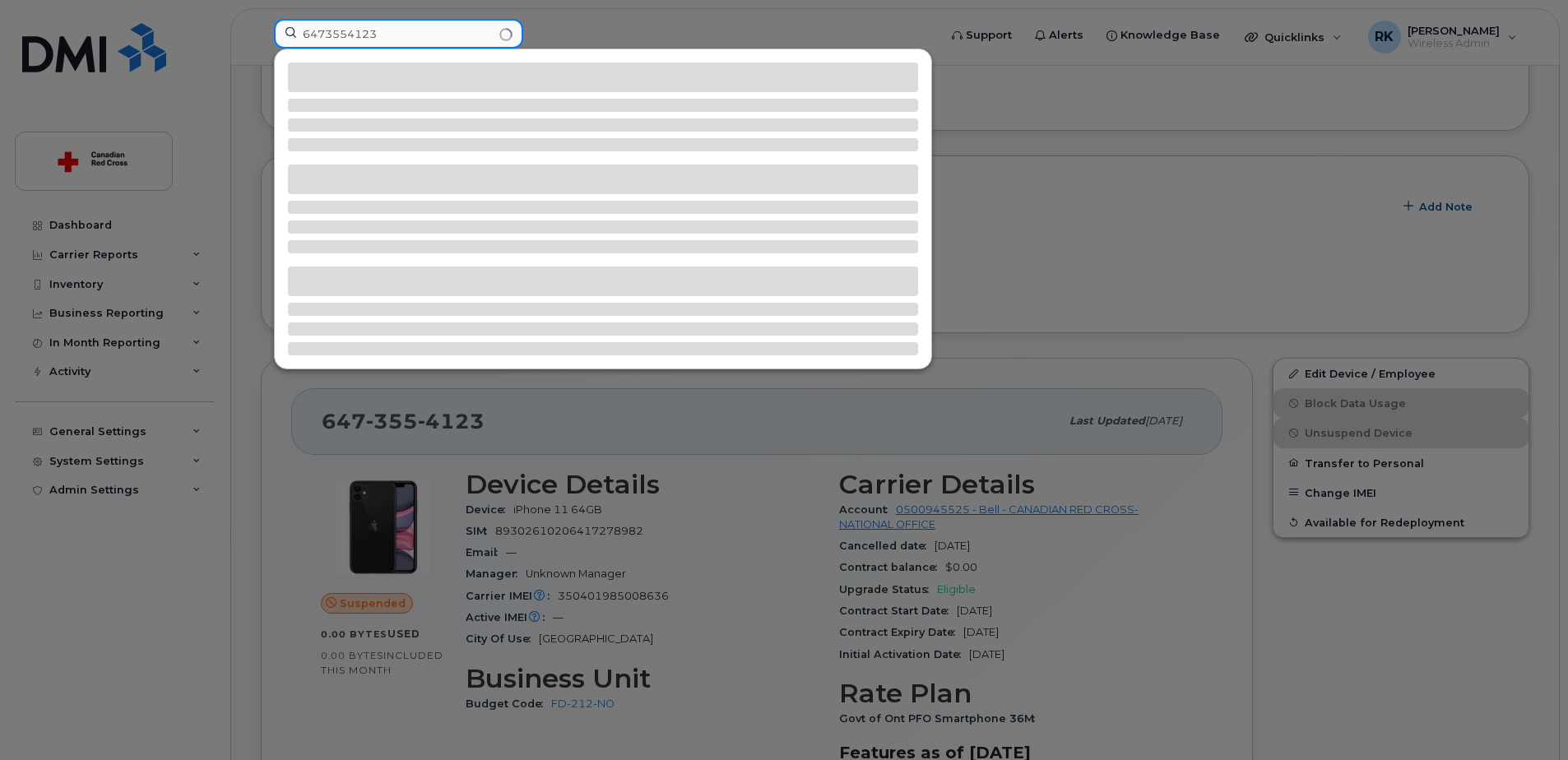
type input "6473554123"
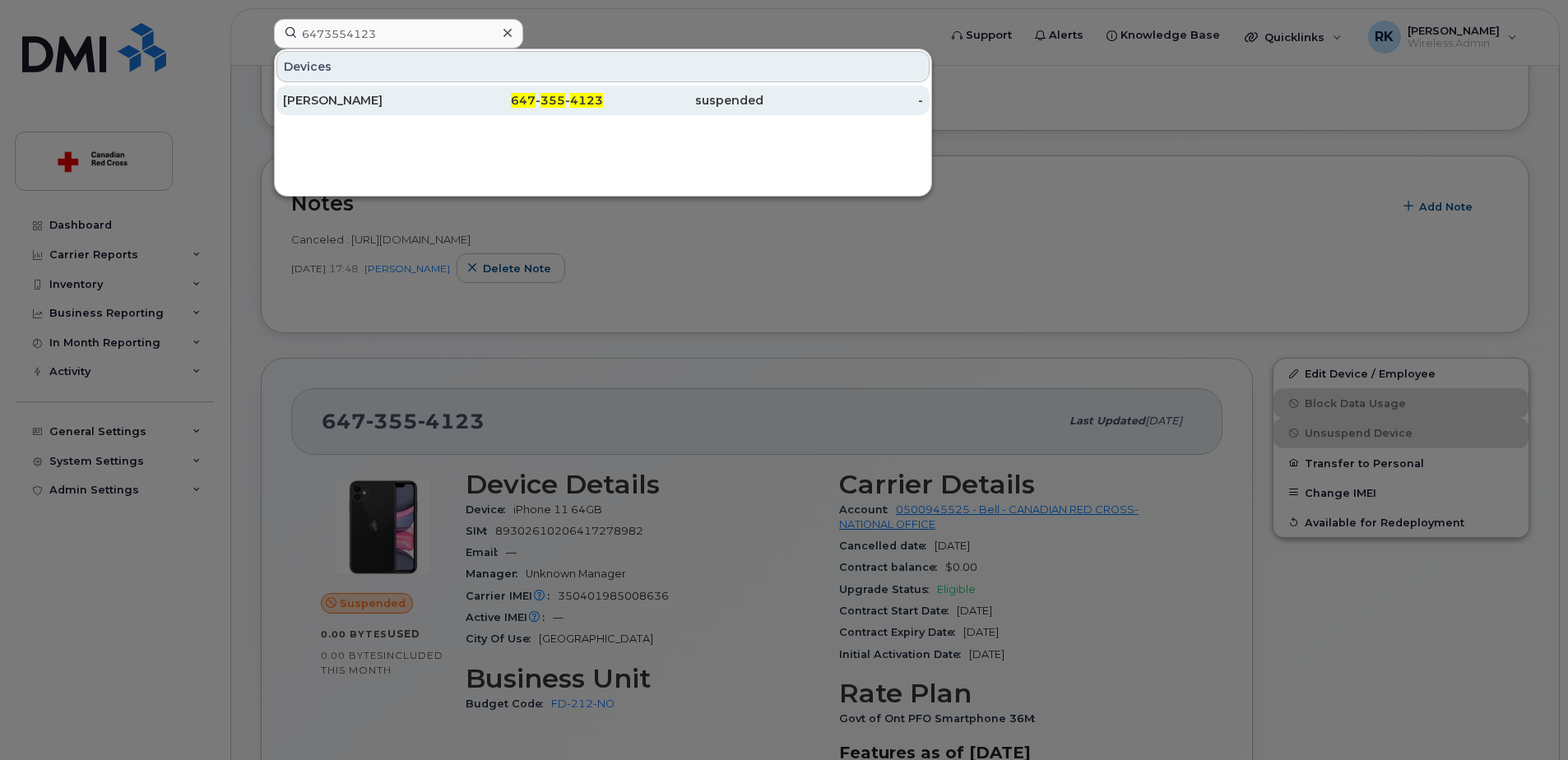
click at [301, 94] on div "[PERSON_NAME]" at bounding box center [362, 101] width 160 height 16
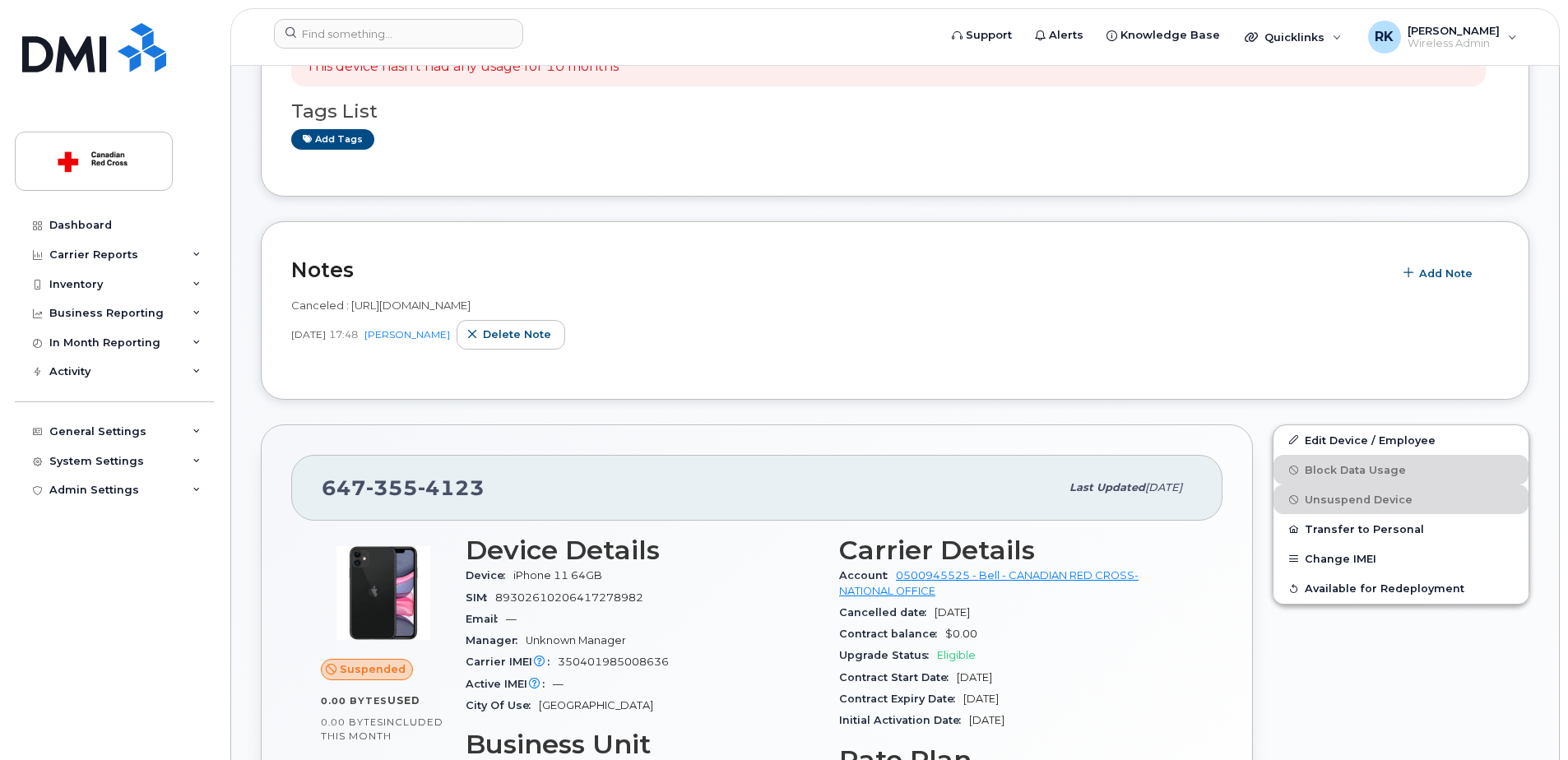
scroll to position [329, 0]
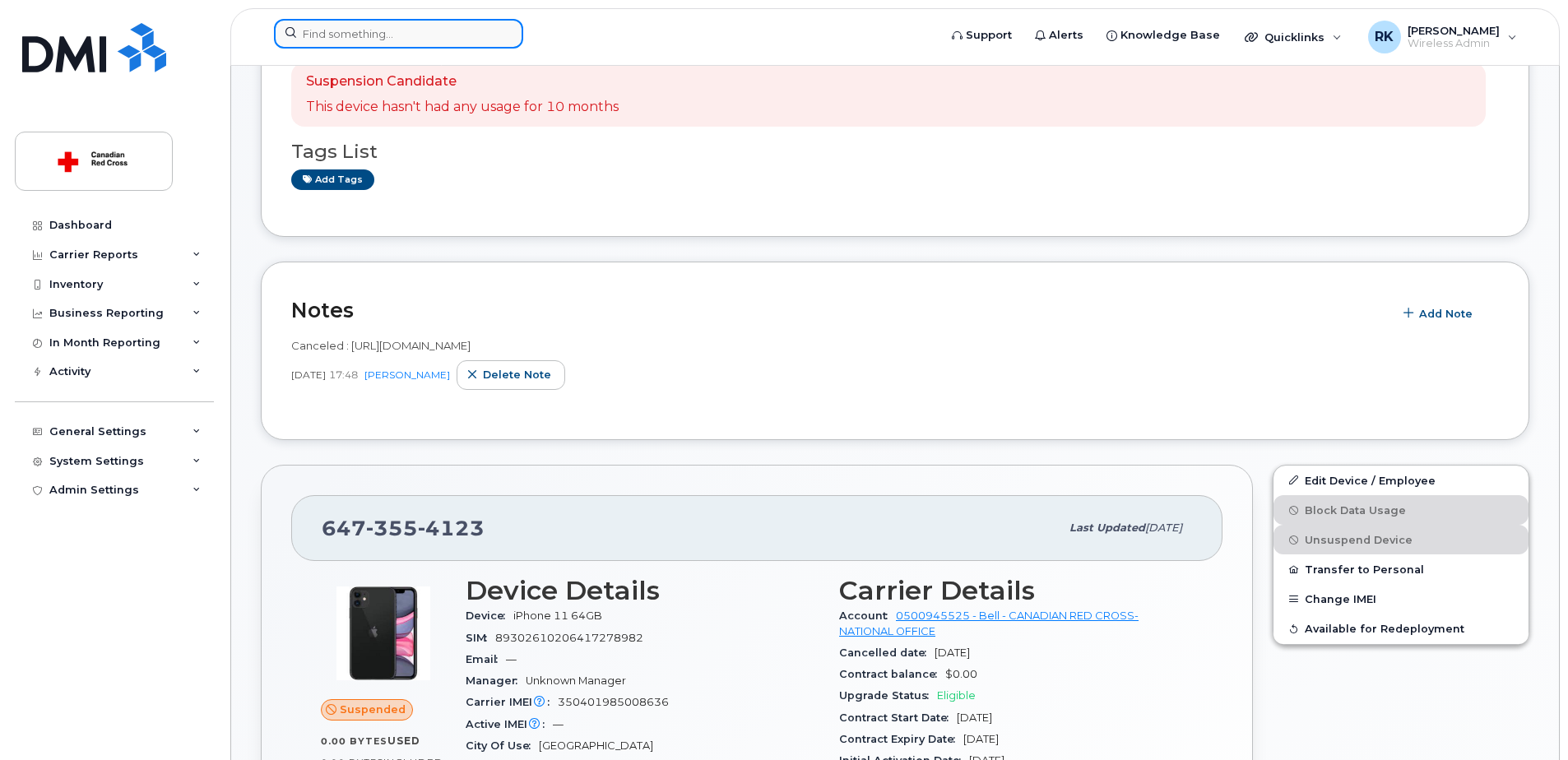
click at [396, 32] on input at bounding box center [399, 34] width 250 height 29
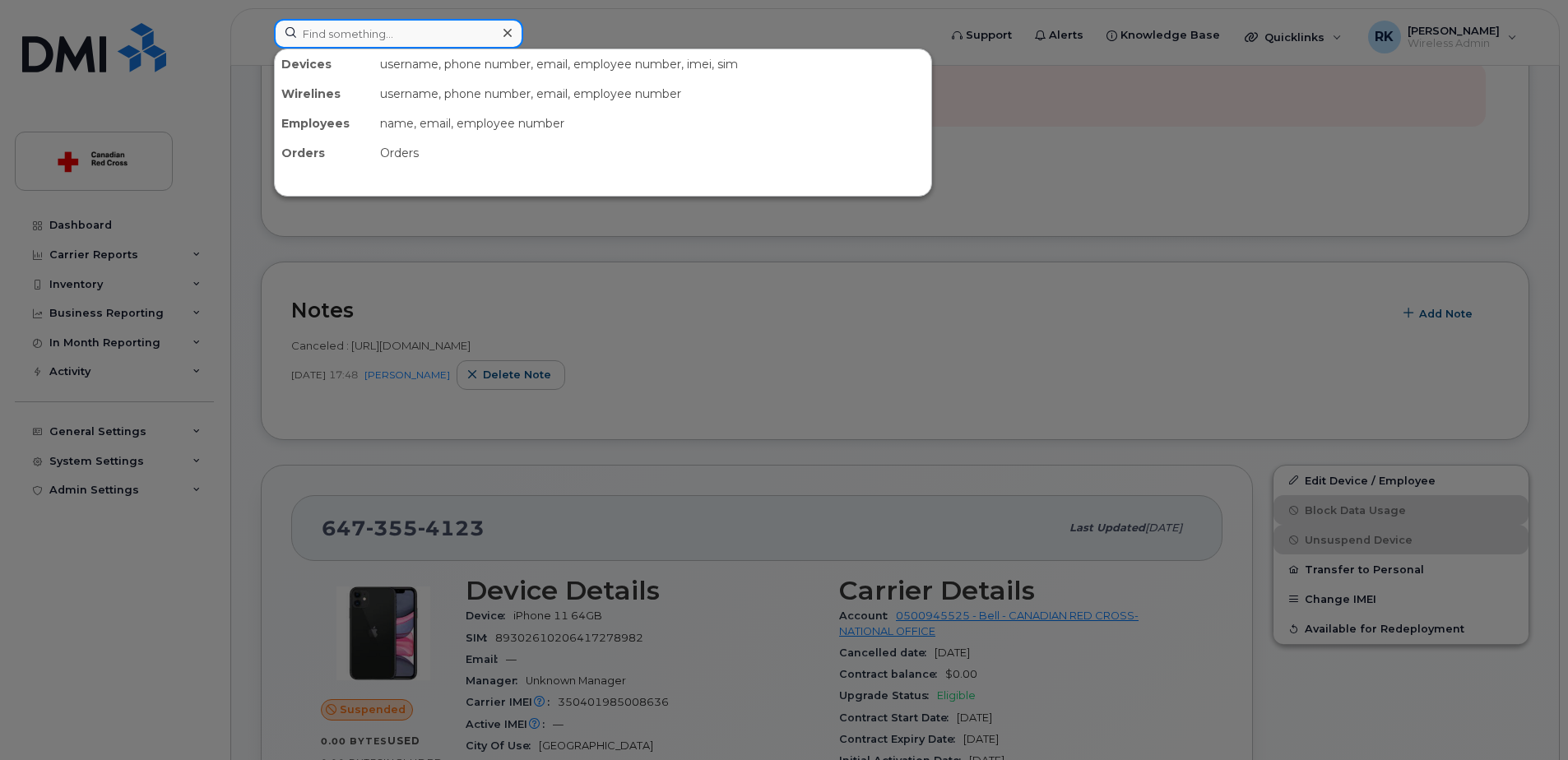
paste input "4373266825"
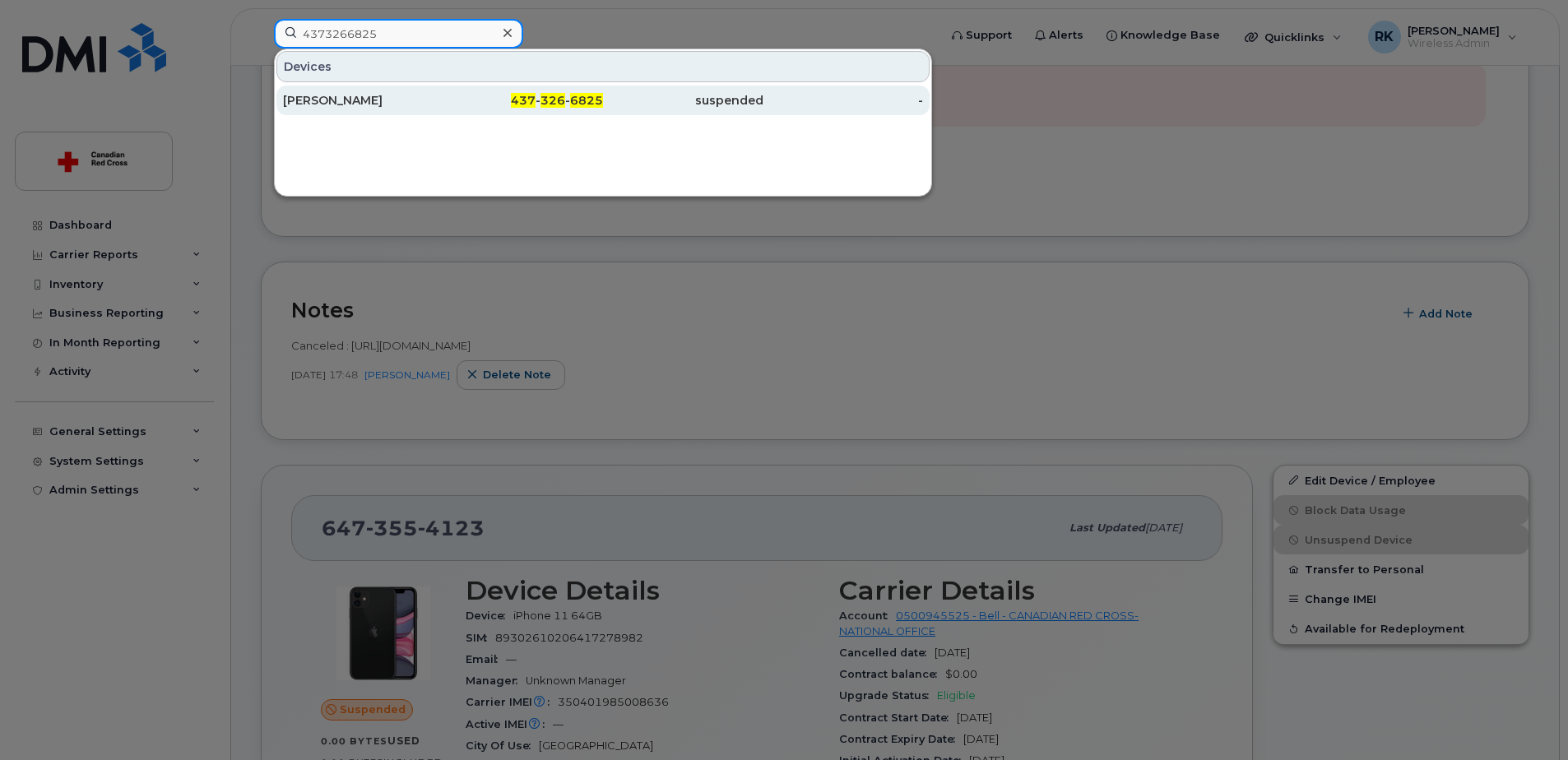
type input "4373266825"
click at [289, 105] on div "[PERSON_NAME]" at bounding box center [362, 101] width 160 height 16
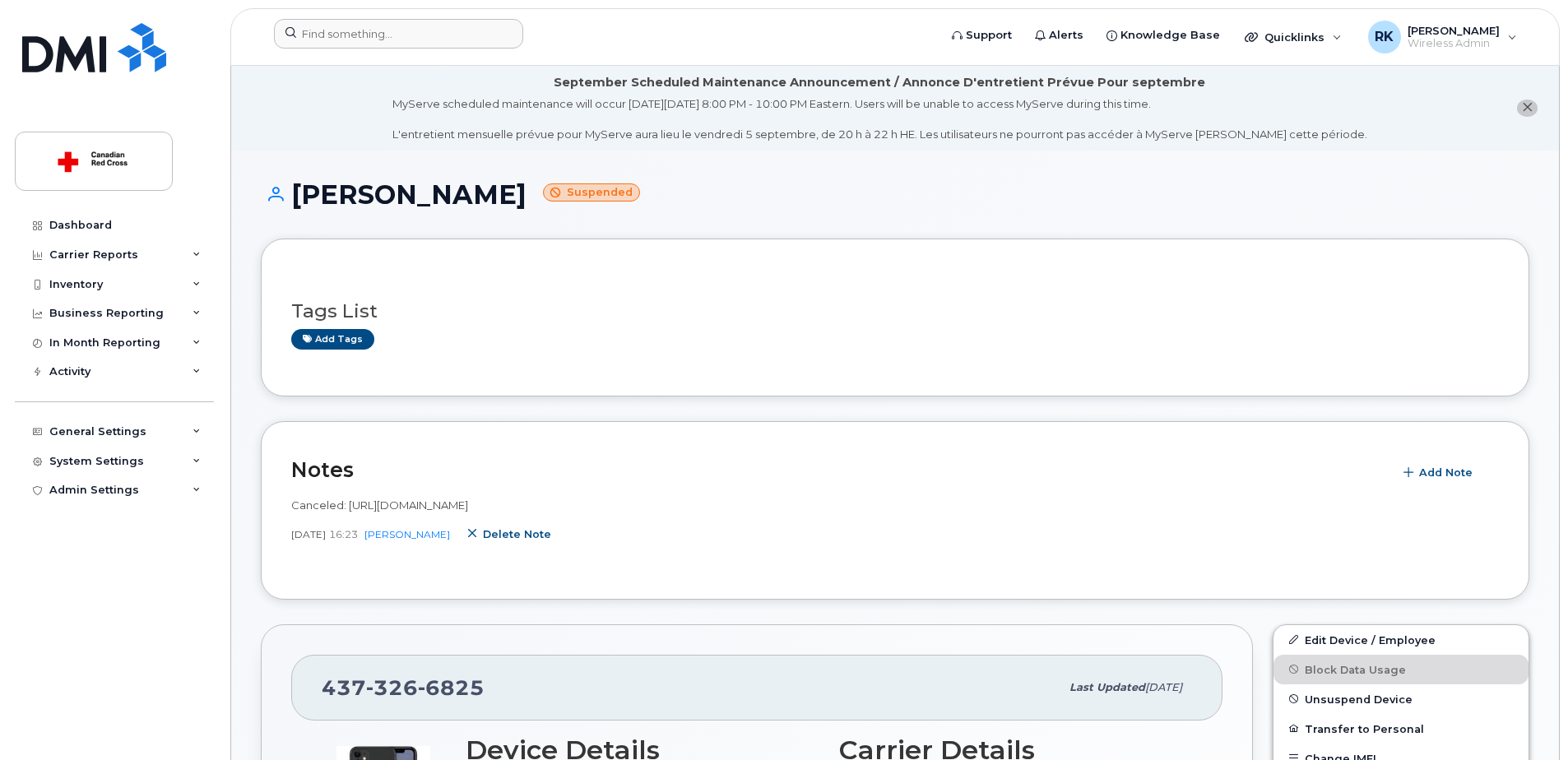
drag, startPoint x: 512, startPoint y: 530, endPoint x: 865, endPoint y: 49, distance: 596.6
click at [512, 530] on span "Delete note" at bounding box center [517, 534] width 69 height 16
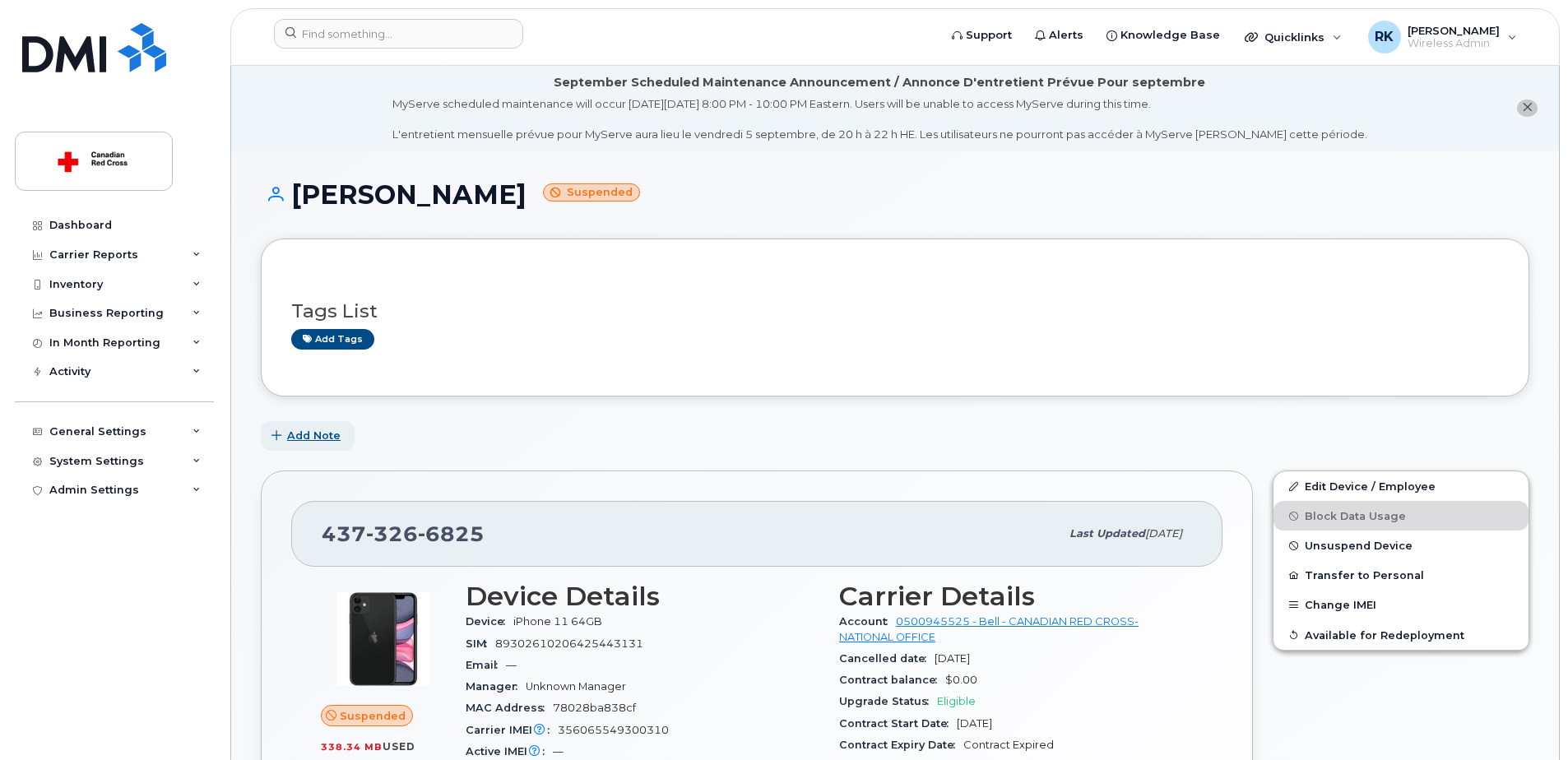
click at [301, 427] on button "Add Note" at bounding box center [307, 436] width 94 height 29
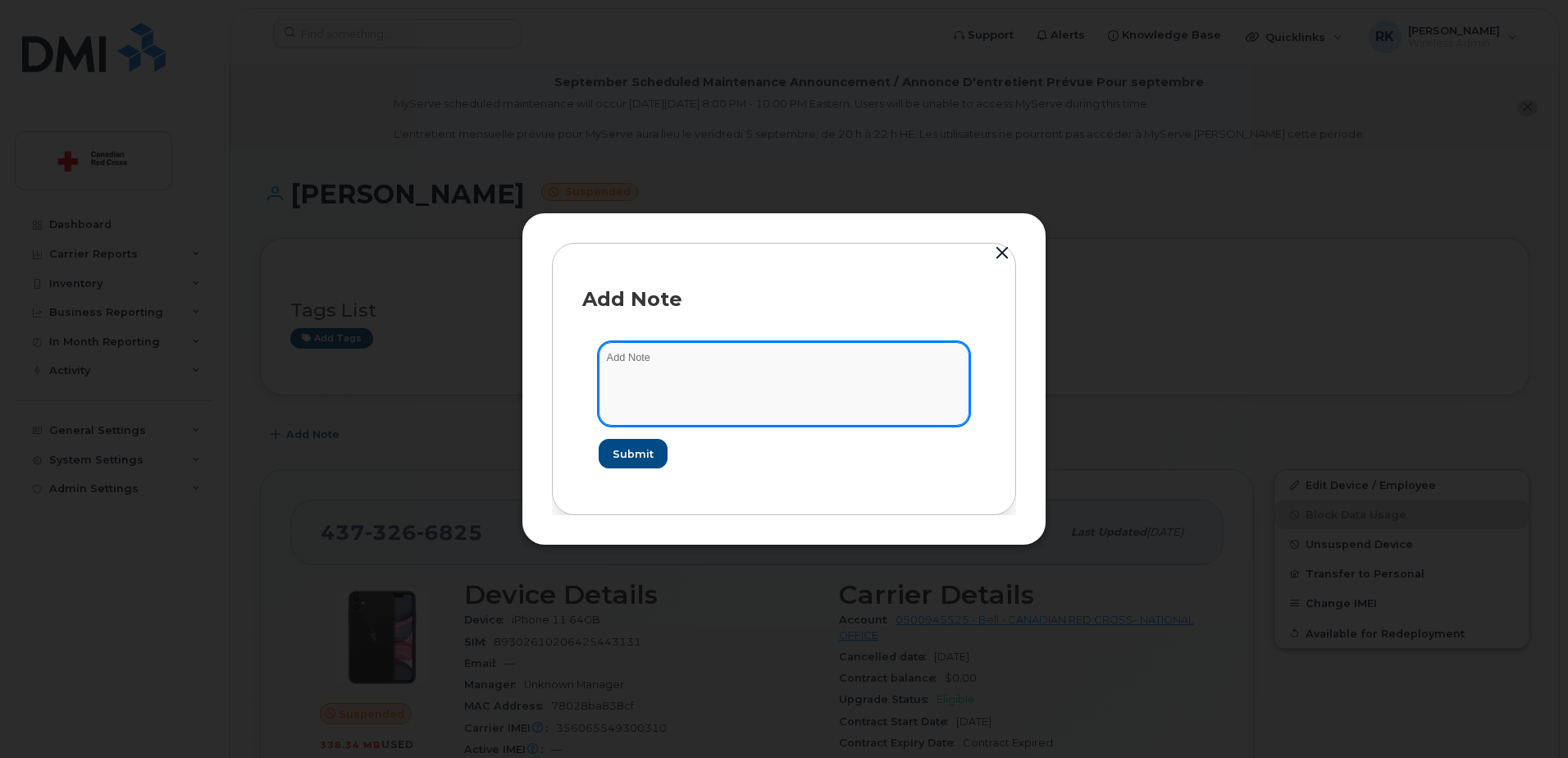
click at [648, 372] on textarea at bounding box center [784, 384] width 371 height 84
paste textarea "[URL][DOMAIN_NAME]"
type textarea "Canceled : [URL][DOMAIN_NAME]"
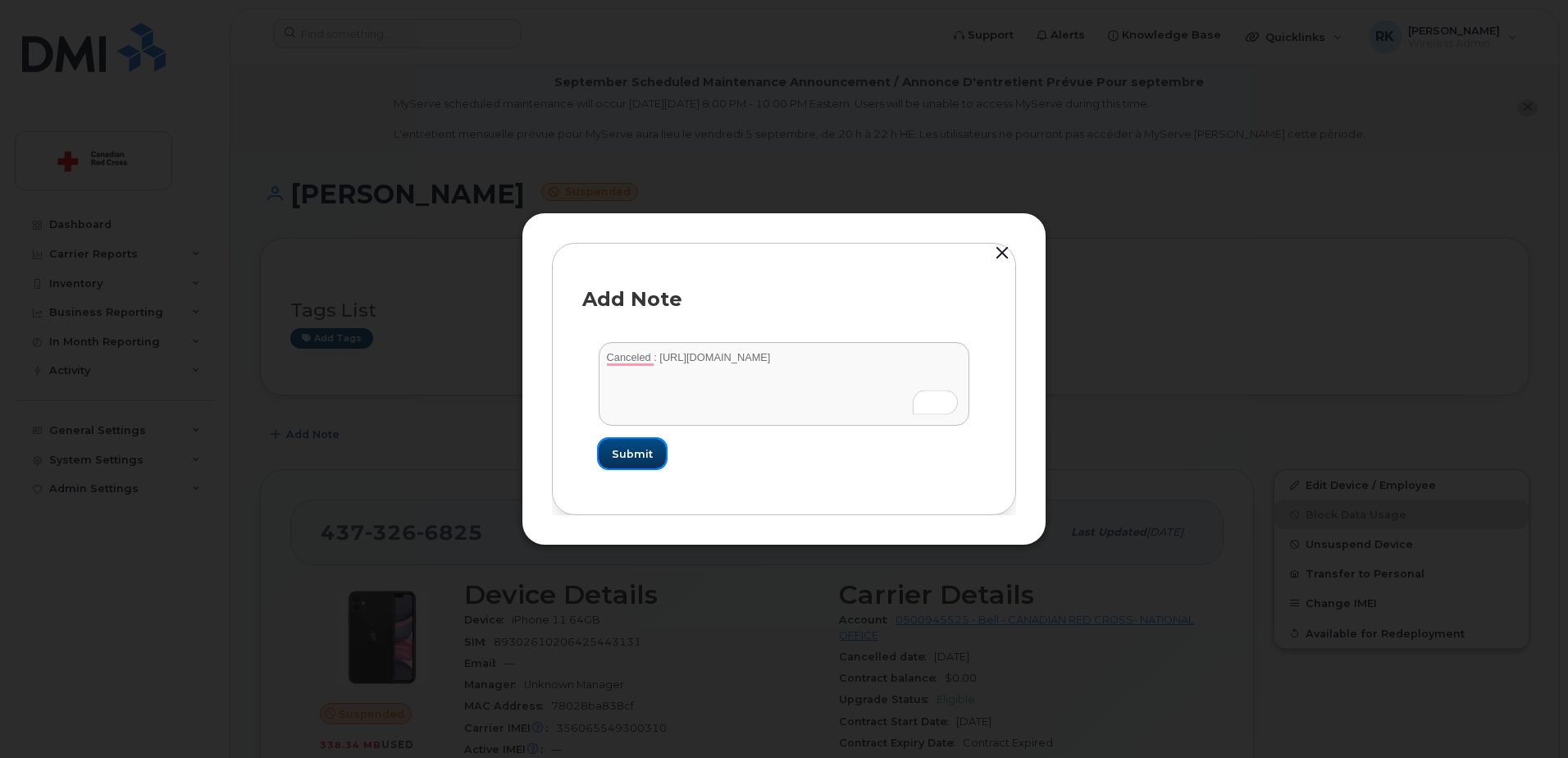
click at [637, 454] on span "Submit" at bounding box center [632, 453] width 41 height 16
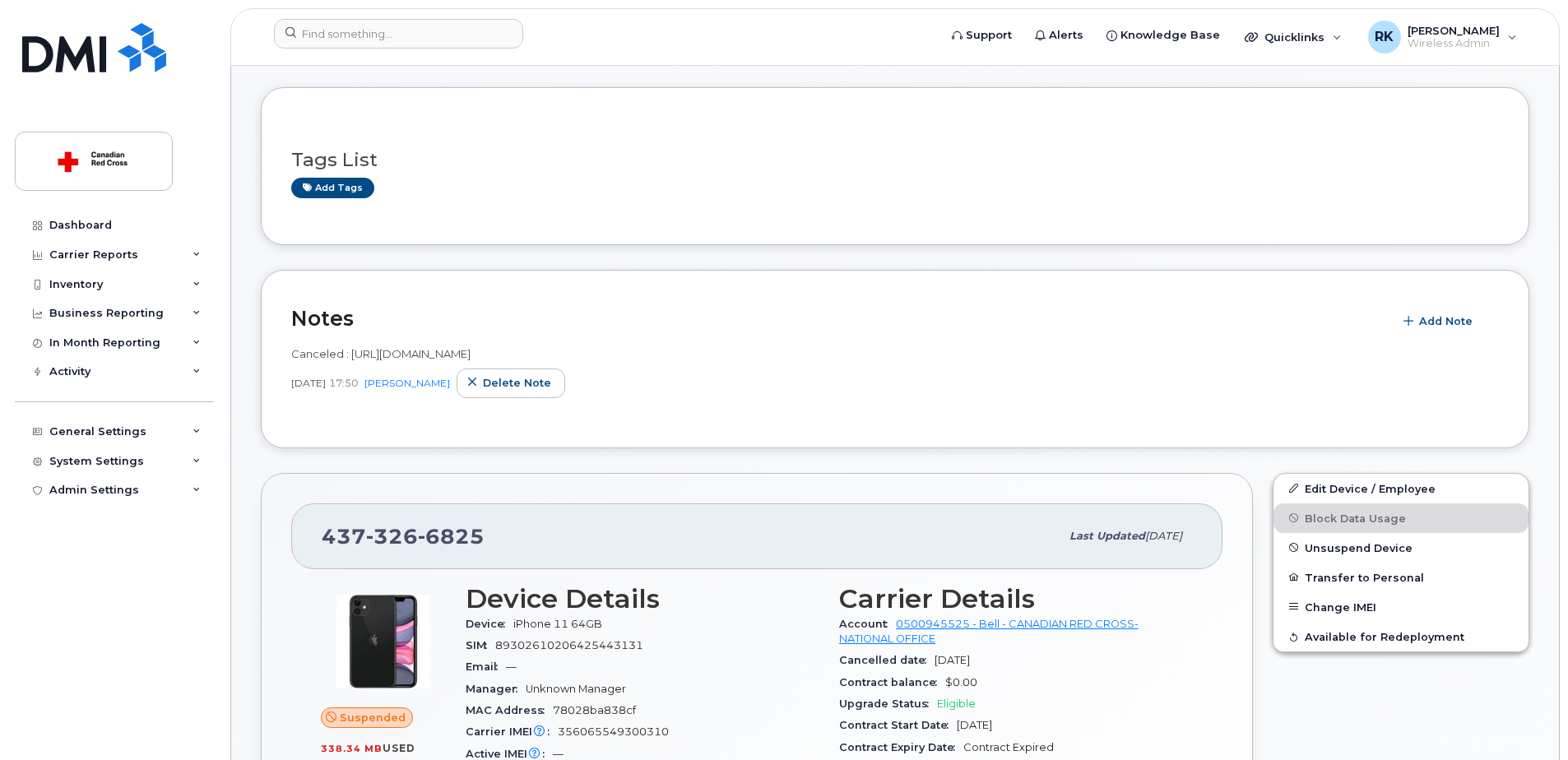
scroll to position [165, 0]
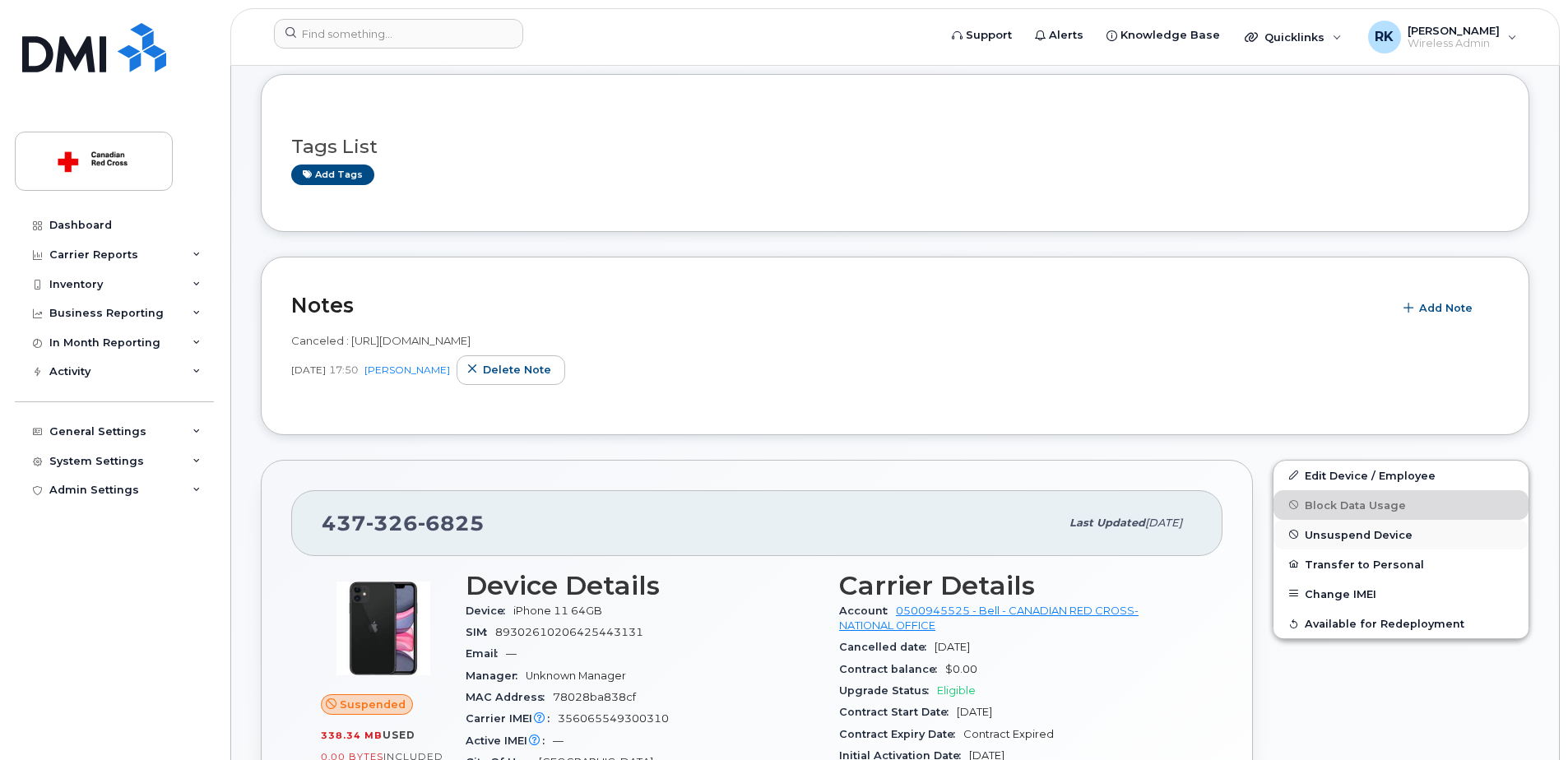
click at [1358, 537] on span "Unsuspend Device" at bounding box center [1359, 534] width 108 height 12
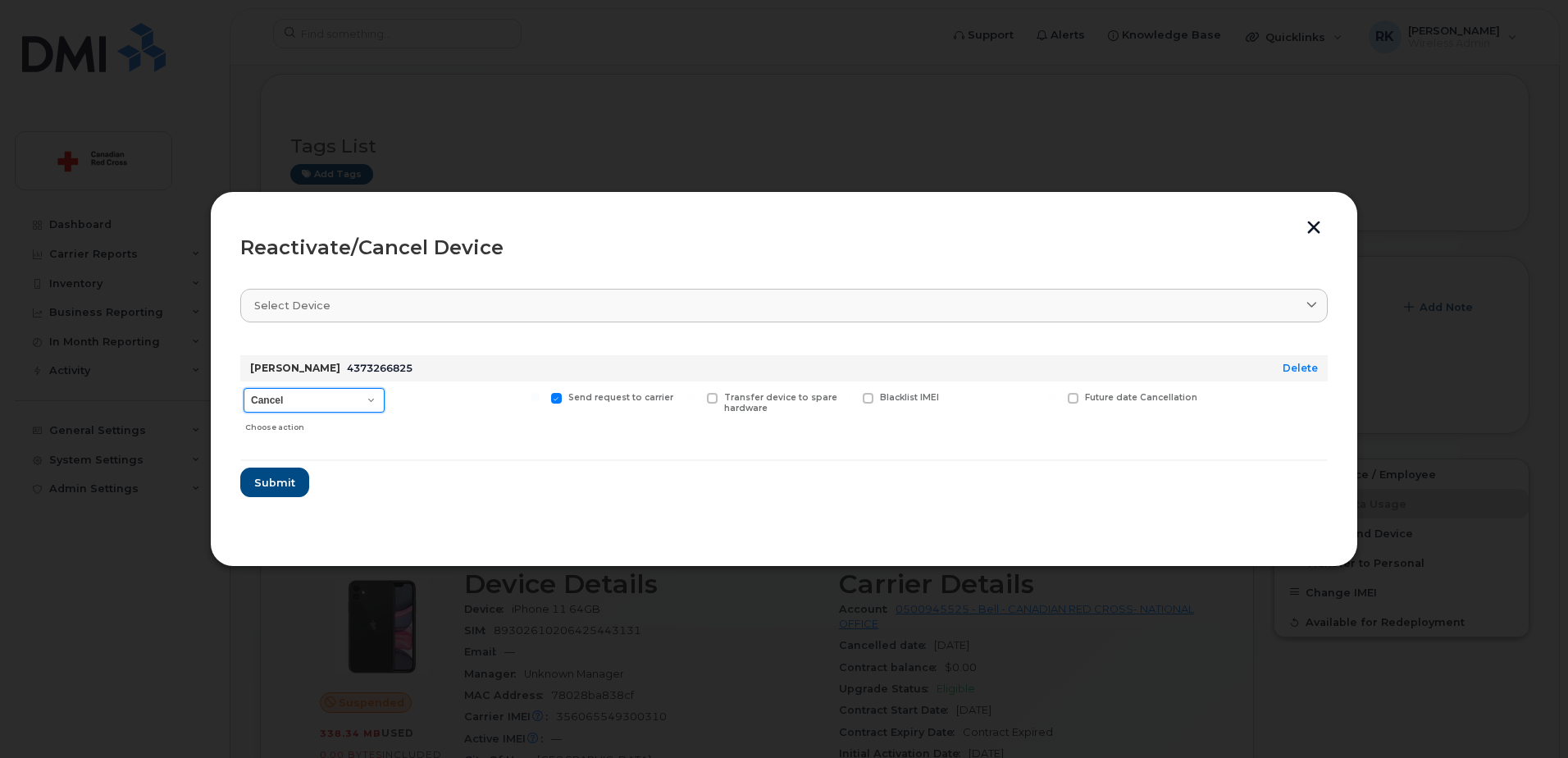
click at [342, 396] on select "Cancel Suspend - Extend Suspension Reactivate" at bounding box center [314, 400] width 141 height 25
click at [243, 388] on select "Cancel Suspend - Extend Suspension Reactivate" at bounding box center [314, 400] width 141 height 25
click at [289, 479] on span "Submit" at bounding box center [273, 483] width 41 height 16
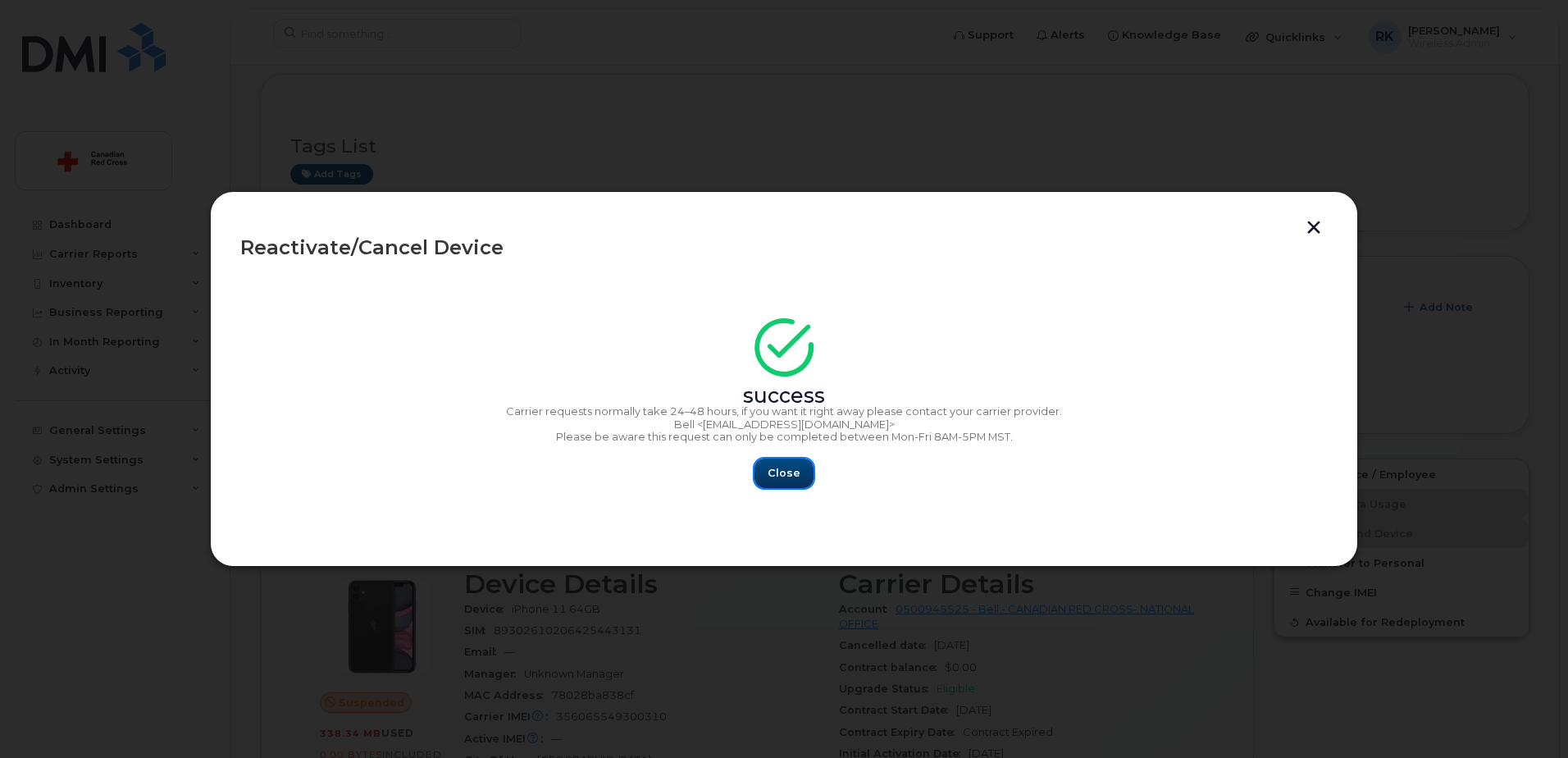
click at [778, 474] on span "Close" at bounding box center [784, 472] width 33 height 16
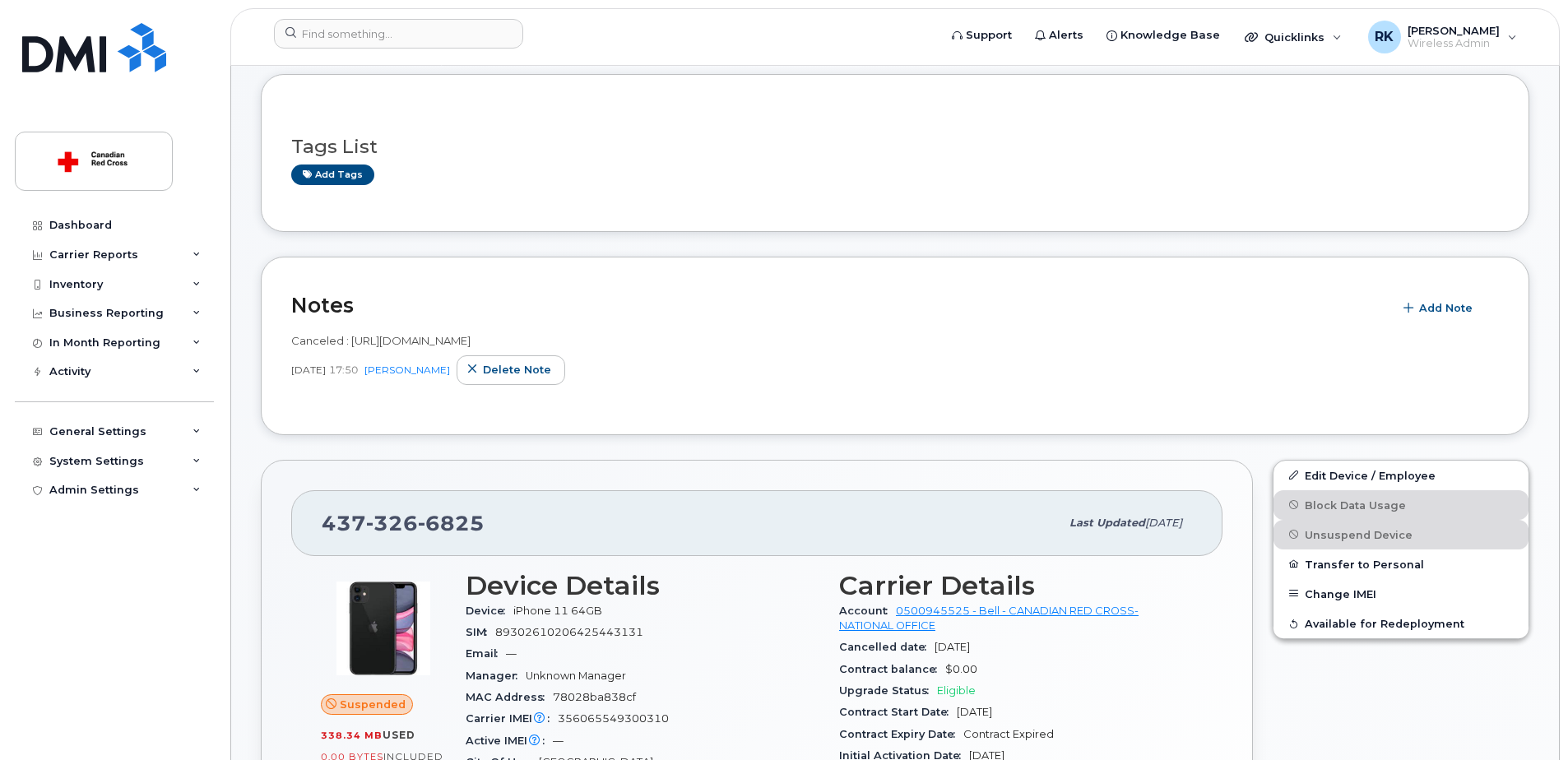
click at [747, 387] on div "Canceled : [URL][DOMAIN_NAME] [DATE] 17:50 [PERSON_NAME] note" at bounding box center [894, 364] width 1208 height 81
click at [978, 205] on div "Tags List Add tags" at bounding box center [894, 153] width 1268 height 158
